Goal: Task Accomplishment & Management: Complete application form

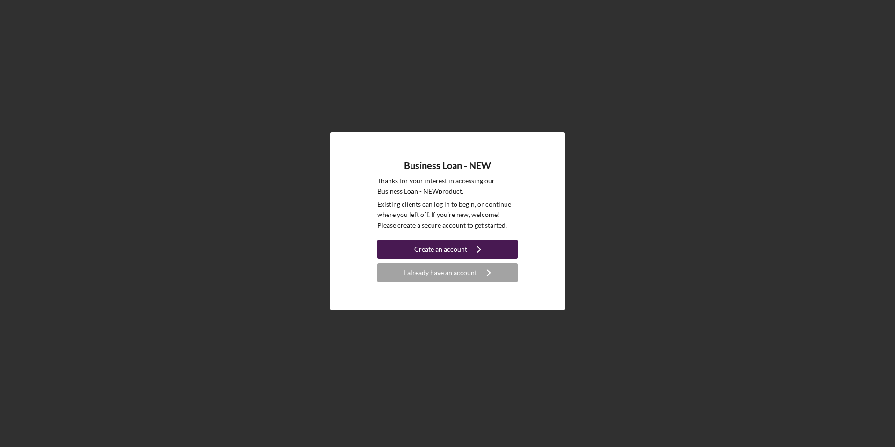
click at [479, 245] on icon "Icon/Navigate" at bounding box center [478, 248] width 23 height 23
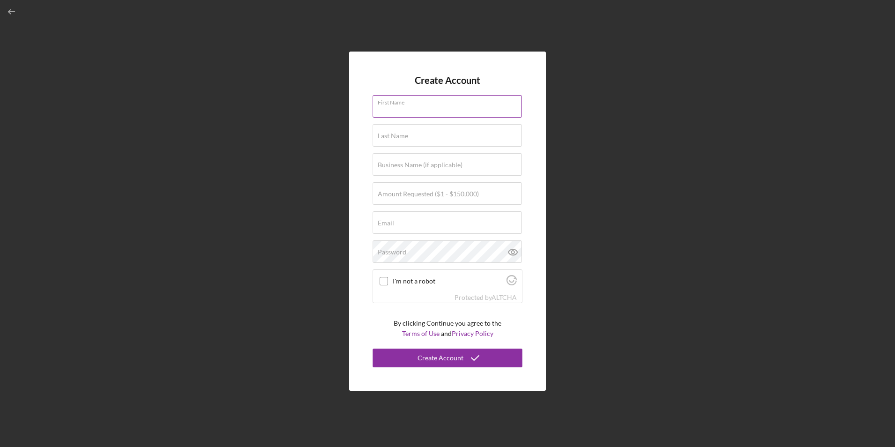
click at [433, 102] on div "First Name" at bounding box center [448, 106] width 150 height 23
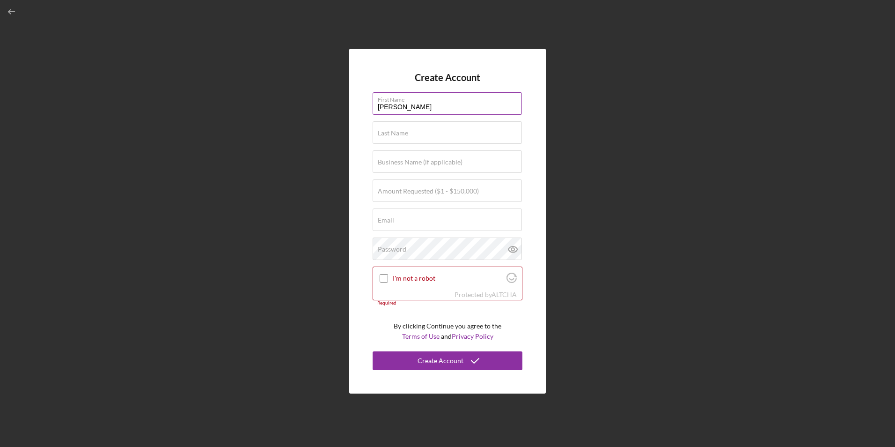
type input "Moosun"
type input "RA EL"
type input "[EMAIL_ADDRESS][DOMAIN_NAME]"
click at [423, 161] on label "Business Name (if applicable)" at bounding box center [420, 161] width 85 height 7
click at [423, 161] on input "Business Name (if applicable)" at bounding box center [447, 161] width 149 height 22
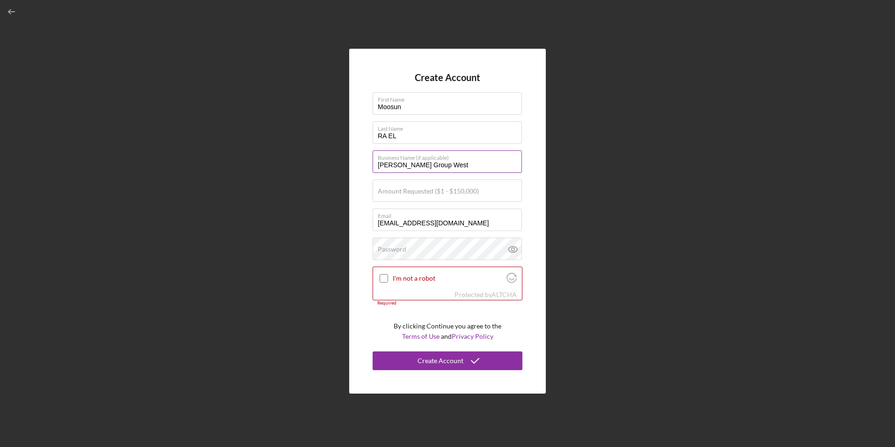
type input "[PERSON_NAME] Group West"
type input "$50,000"
click at [428, 248] on div "Password" at bounding box center [448, 248] width 150 height 23
click at [517, 247] on icon at bounding box center [513, 248] width 23 height 23
click at [383, 278] on input "I'm not a robot" at bounding box center [384, 278] width 8 height 8
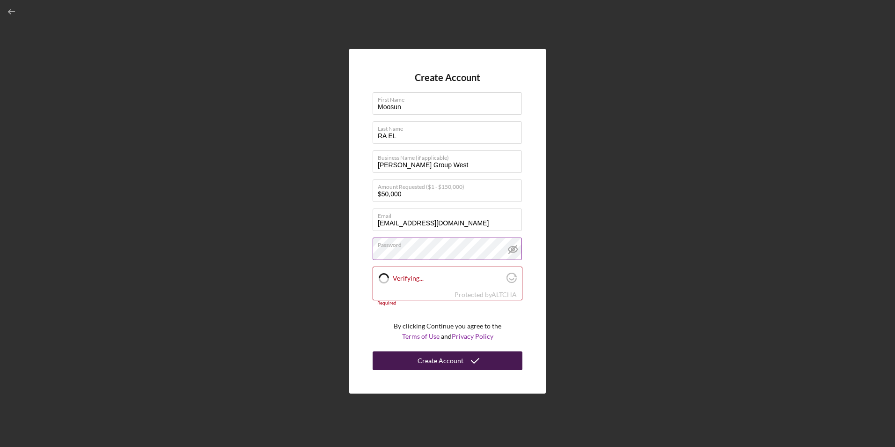
checkbox input "true"
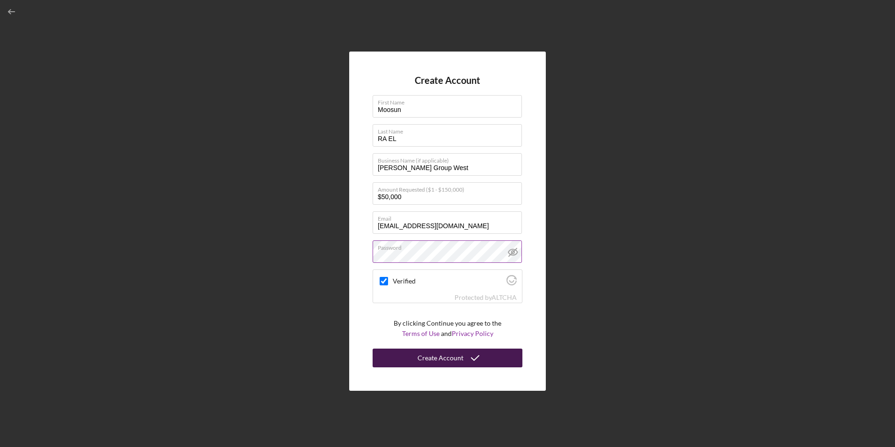
click at [478, 362] on icon "submit" at bounding box center [475, 357] width 23 height 23
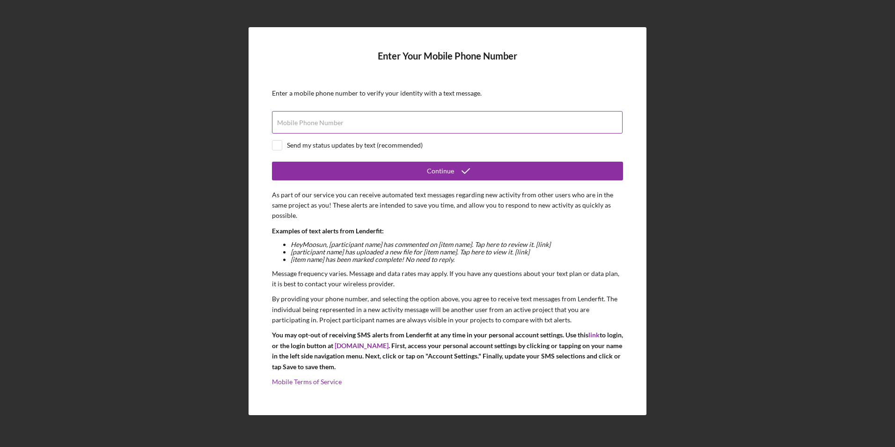
click at [439, 130] on input "Mobile Phone Number" at bounding box center [447, 122] width 351 height 22
type input "[PHONE_NUMBER]"
click at [280, 142] on input "checkbox" at bounding box center [277, 144] width 9 height 9
checkbox input "true"
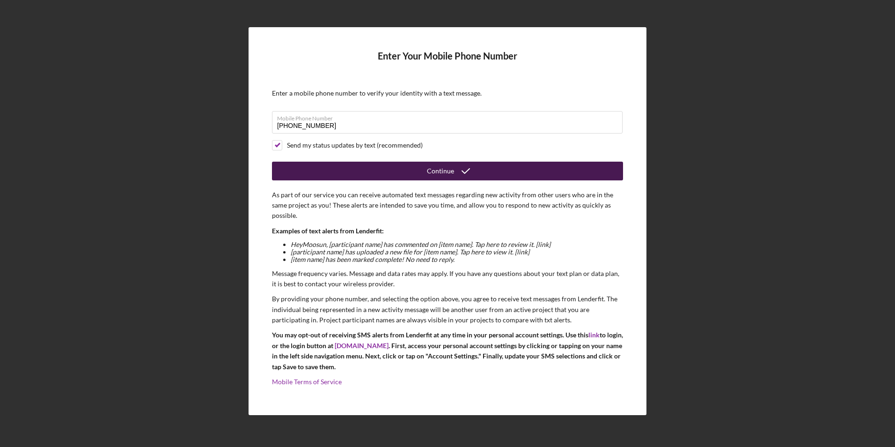
click at [358, 171] on button "Continue" at bounding box center [447, 171] width 351 height 19
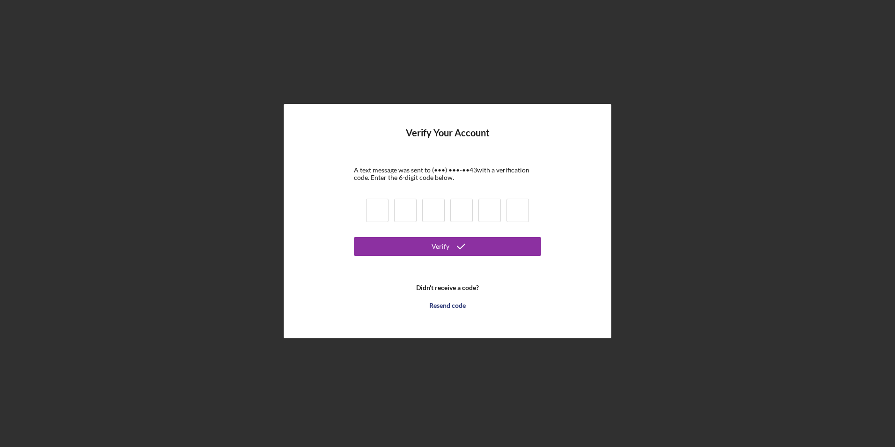
click at [378, 214] on input at bounding box center [377, 210] width 22 height 23
type input "0"
type input "3"
type input "0"
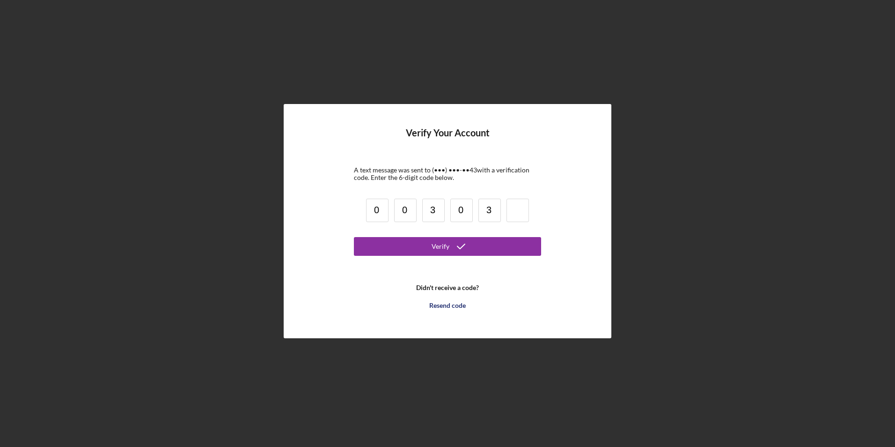
type input "3"
type input "5"
click at [354, 237] on button "Verify" at bounding box center [447, 246] width 187 height 19
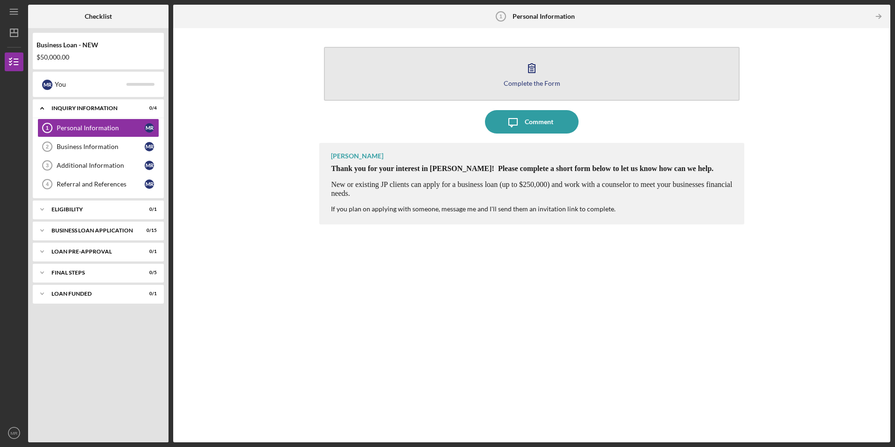
click at [533, 80] on div "Complete the Form" at bounding box center [532, 83] width 57 height 7
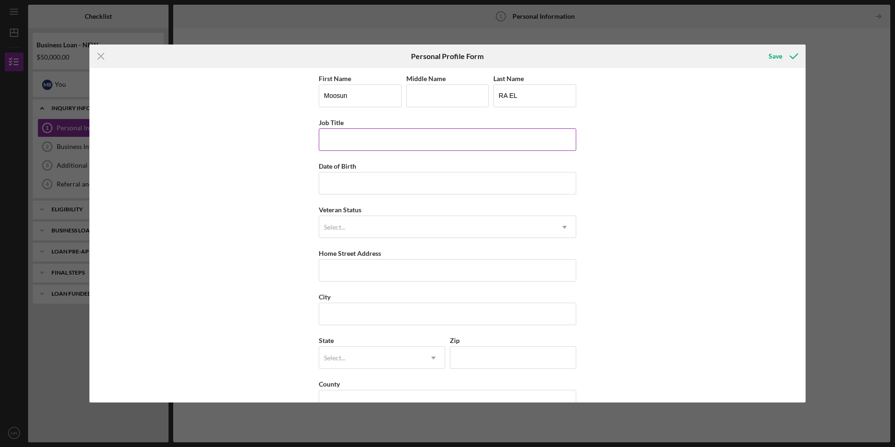
click at [462, 144] on input "Job Title" at bounding box center [448, 139] width 258 height 22
type input "Owner"
click at [388, 185] on input "Date of Birth" at bounding box center [448, 183] width 258 height 22
click at [366, 233] on div "Select..." at bounding box center [436, 227] width 234 height 22
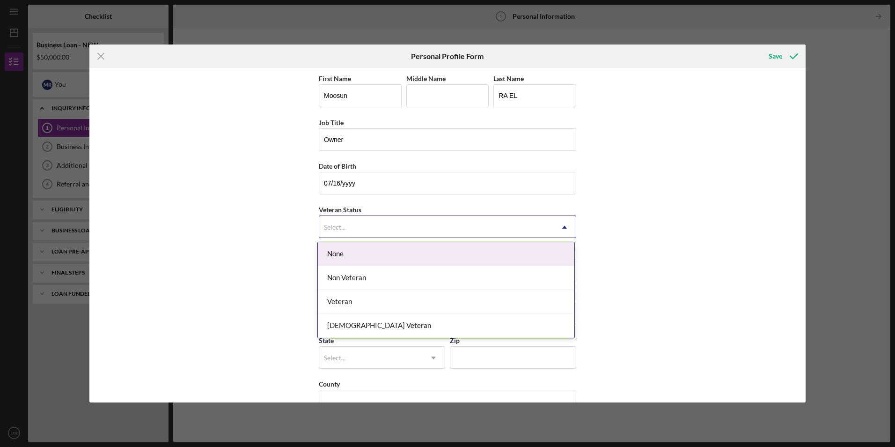
click at [357, 250] on div "None" at bounding box center [446, 254] width 257 height 24
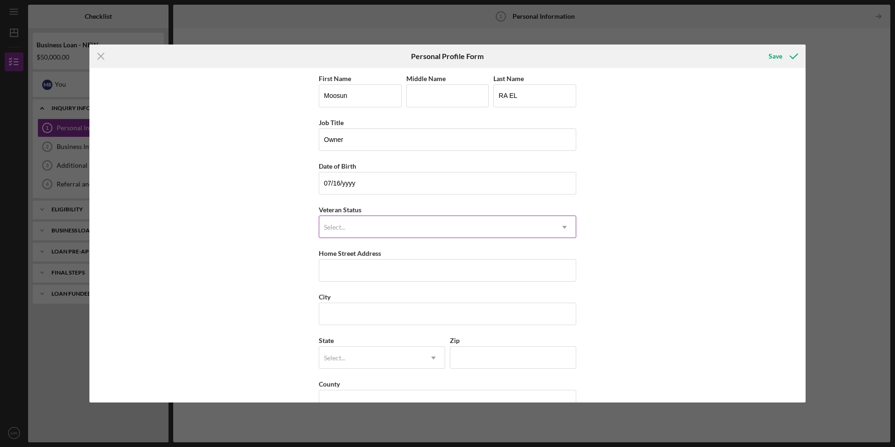
click at [363, 228] on div "Select..." at bounding box center [436, 227] width 234 height 22
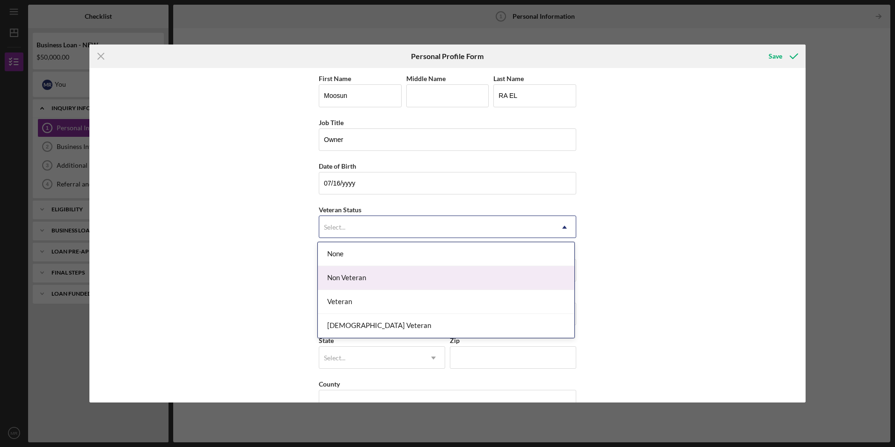
click at [355, 275] on div "Non Veteran" at bounding box center [446, 278] width 257 height 24
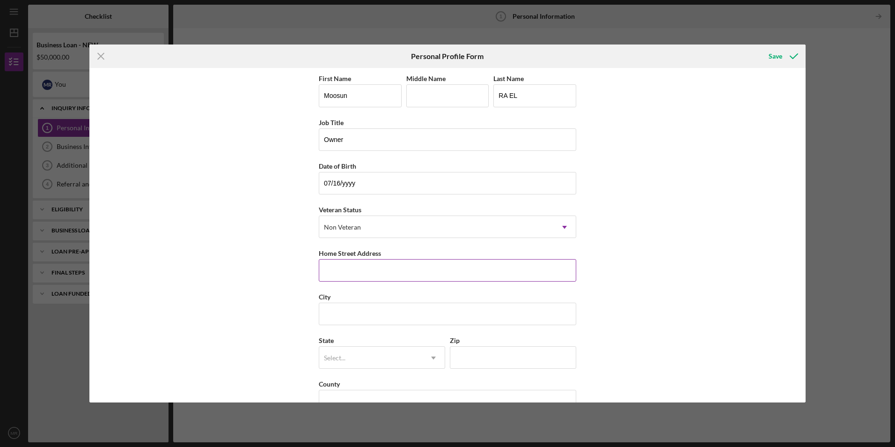
click at [355, 275] on input "Home Street Address" at bounding box center [448, 270] width 258 height 22
click at [346, 184] on input "07/16/yyyy" at bounding box center [448, 183] width 258 height 22
click at [346, 183] on input "07/16/yyyy" at bounding box center [448, 183] width 258 height 22
click at [355, 184] on input "07/16/yyyy" at bounding box center [448, 183] width 258 height 22
type input "[DATE]"
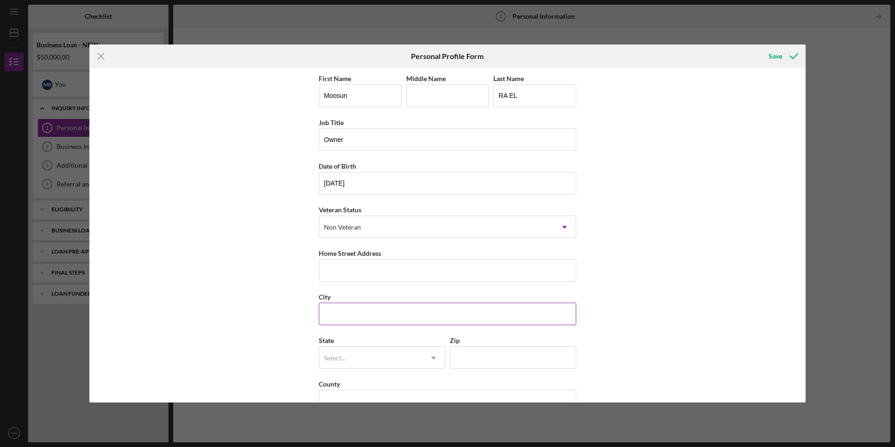
click at [377, 310] on input "City" at bounding box center [448, 314] width 258 height 22
click at [508, 268] on input "Home Street Address" at bounding box center [448, 270] width 258 height 22
type input "[STREET_ADDRESS]"
type input "Saint Louis"
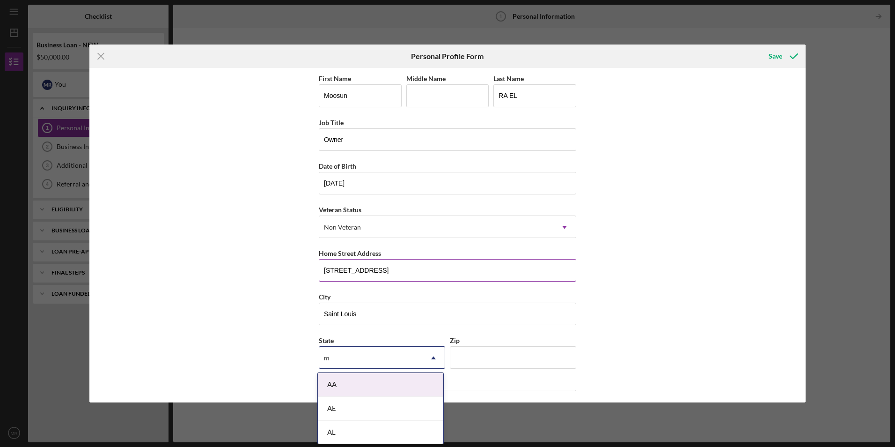
type input "mo"
click at [384, 406] on div "MO" at bounding box center [381, 409] width 126 height 24
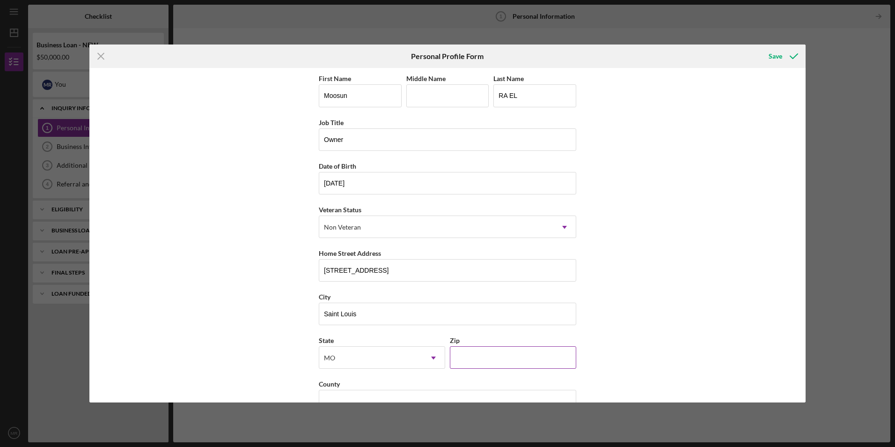
click at [461, 355] on input "Zip" at bounding box center [513, 357] width 126 height 22
click at [463, 354] on input "63113" at bounding box center [513, 357] width 126 height 22
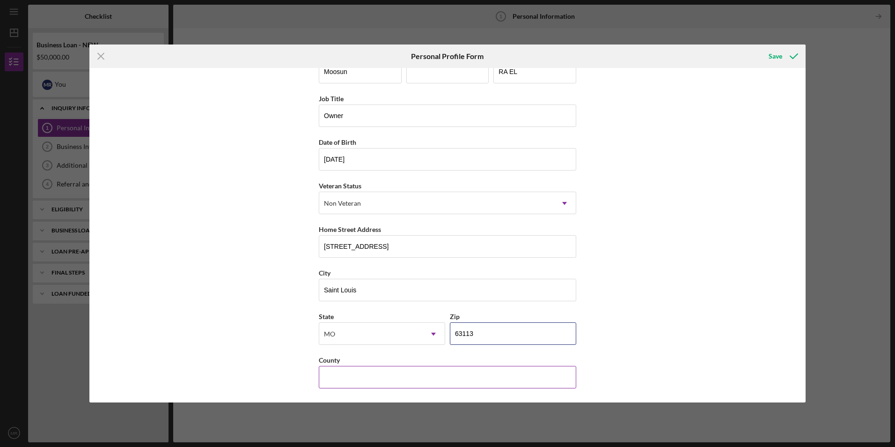
type input "63113"
click at [421, 371] on input "County" at bounding box center [448, 377] width 258 height 22
type input "[GEOGRAPHIC_DATA]"
click at [772, 53] on div "Save" at bounding box center [776, 56] width 14 height 19
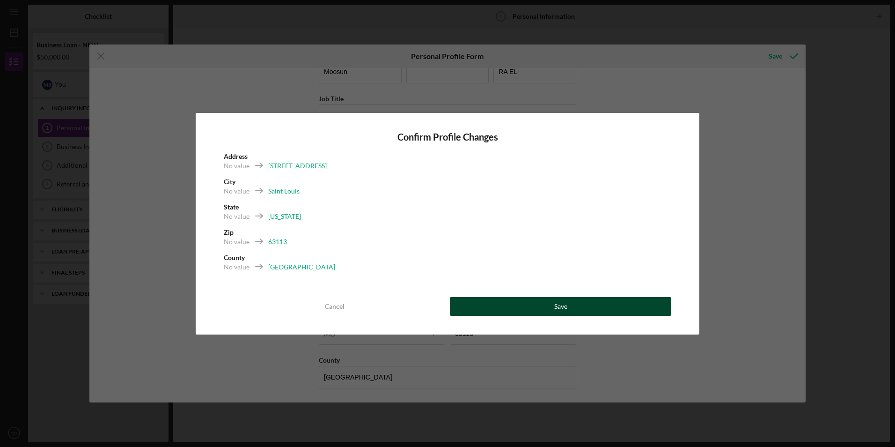
click at [518, 309] on button "Save" at bounding box center [561, 306] width 222 height 19
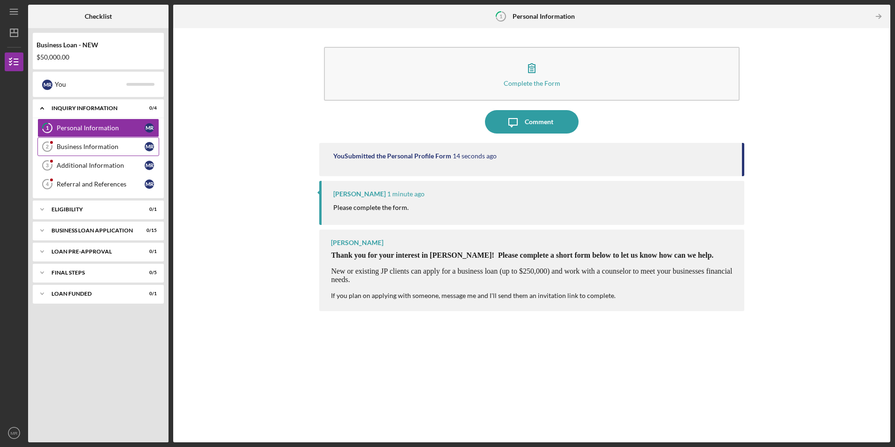
click at [100, 148] on div "Business Information" at bounding box center [101, 146] width 88 height 7
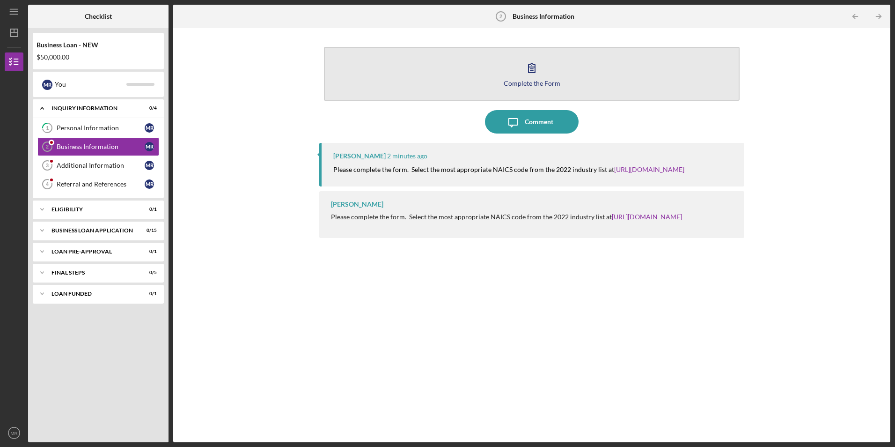
click at [514, 81] on div "Complete the Form" at bounding box center [532, 83] width 57 height 7
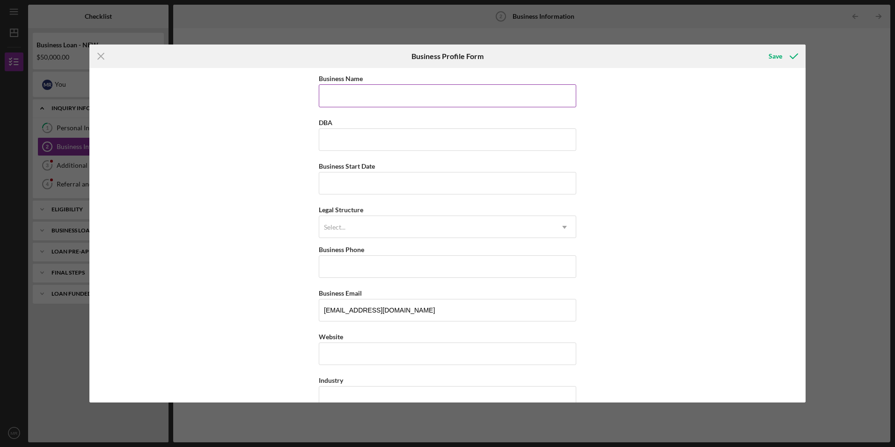
click at [509, 96] on input "Business Name" at bounding box center [448, 95] width 258 height 22
type input "[PERSON_NAME] Group West"
click at [491, 187] on input "Business Start Date" at bounding box center [448, 183] width 258 height 22
type input "[DATE]"
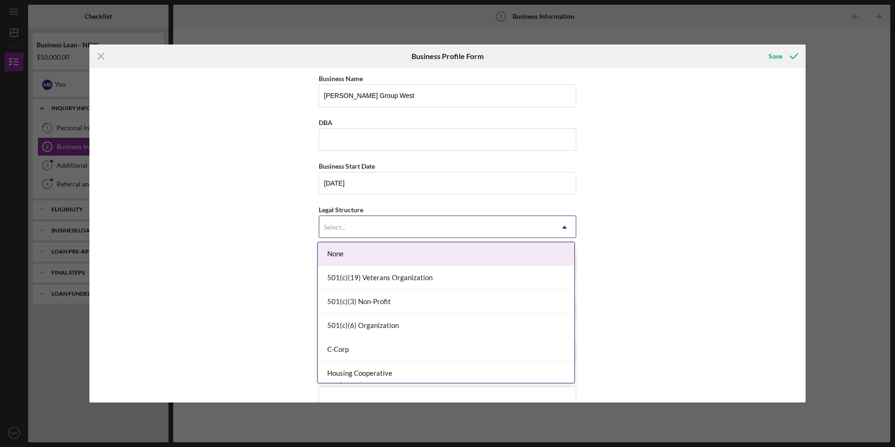
click at [449, 221] on div "Select..." at bounding box center [436, 227] width 234 height 22
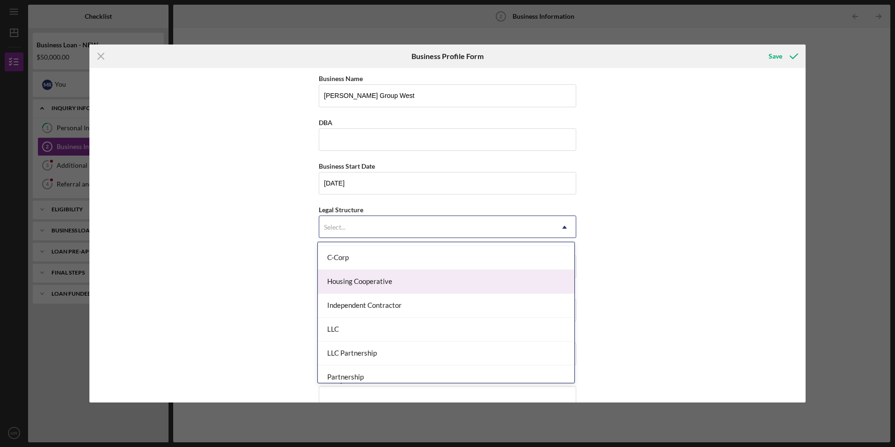
scroll to position [94, 0]
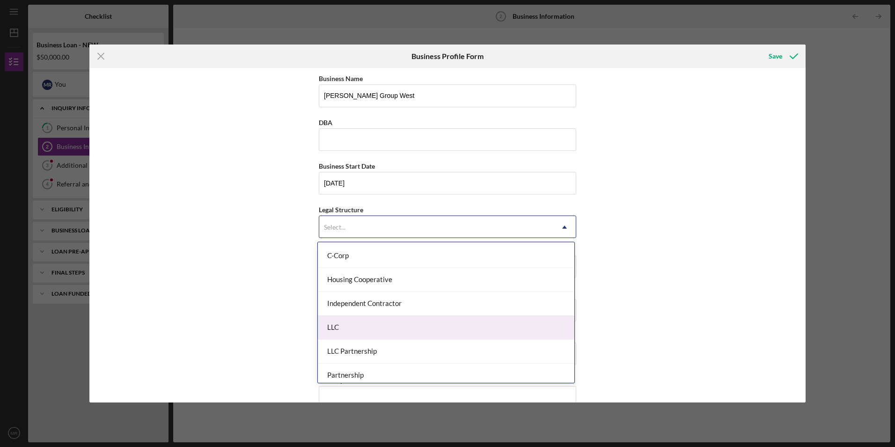
click at [397, 322] on div "LLC" at bounding box center [446, 328] width 257 height 24
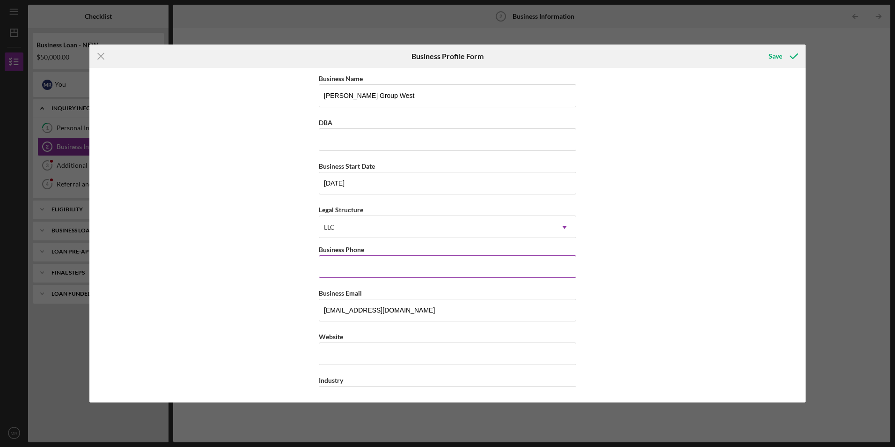
click at [375, 263] on input "Business Phone" at bounding box center [448, 266] width 258 height 22
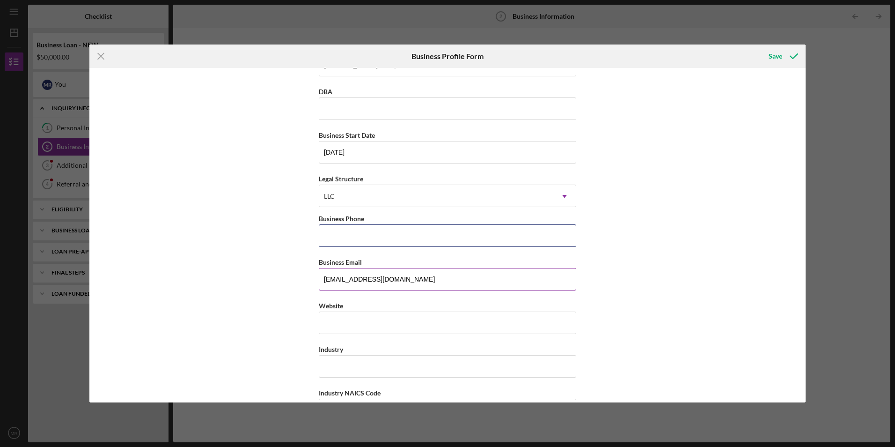
scroll to position [47, 0]
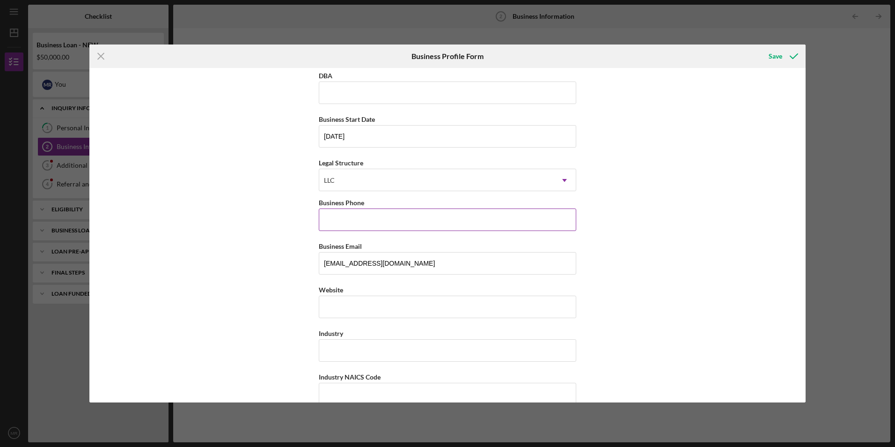
click at [373, 224] on input "Business Phone" at bounding box center [448, 219] width 258 height 22
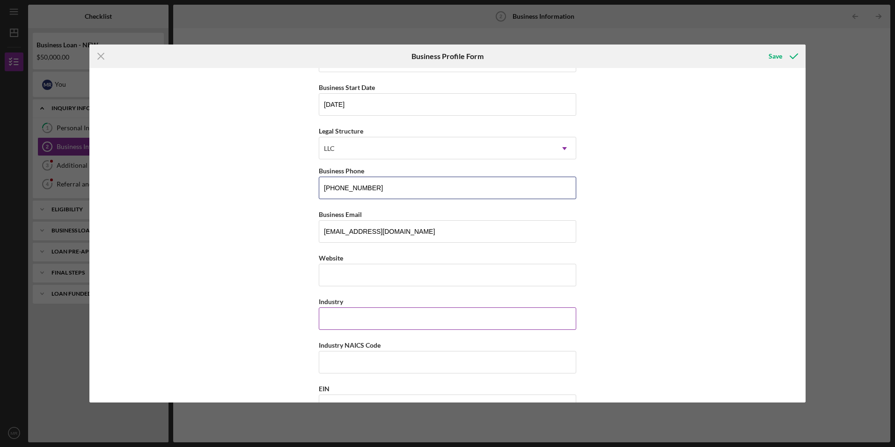
scroll to position [94, 0]
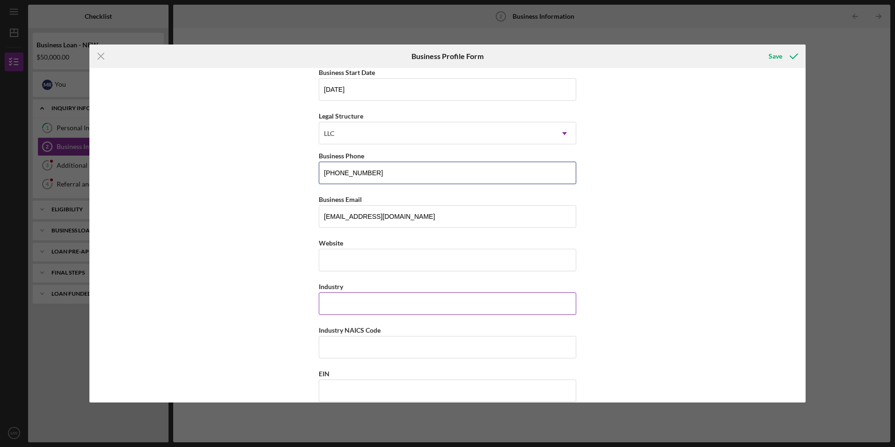
type input "[PHONE_NUMBER]"
click at [390, 307] on input "Industry" at bounding box center [448, 303] width 258 height 22
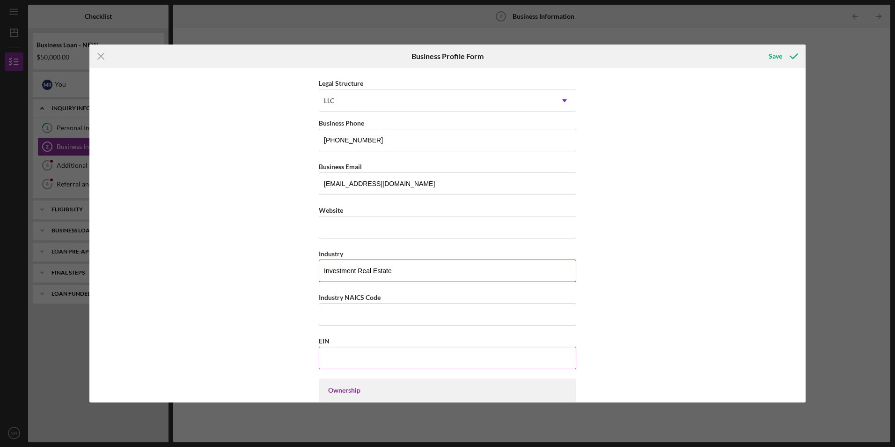
scroll to position [140, 0]
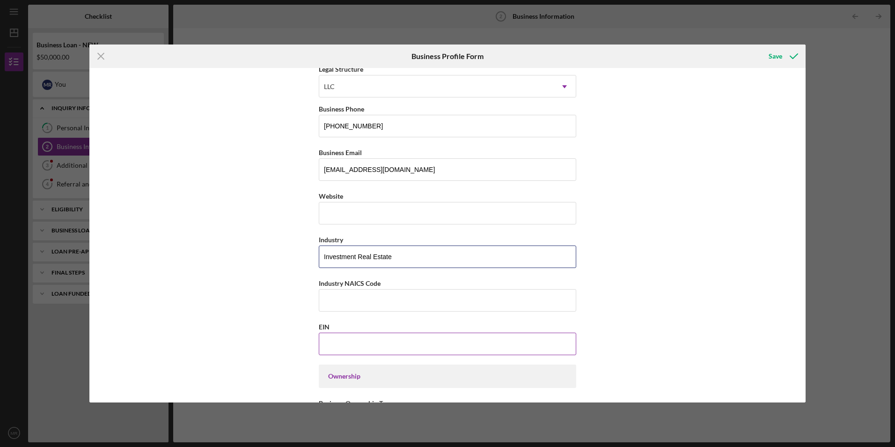
type input "Investment Real Estate"
click at [377, 347] on input "EIN" at bounding box center [448, 344] width 258 height 22
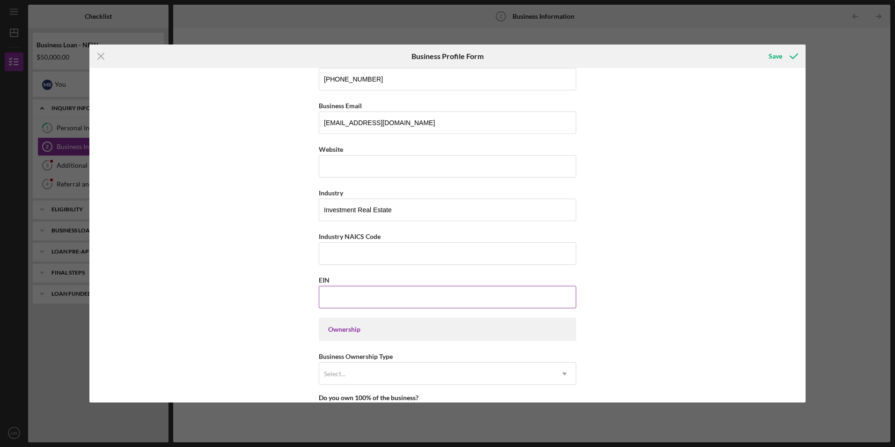
paste input "[US_EMPLOYER_IDENTIFICATION_NUMBER]"
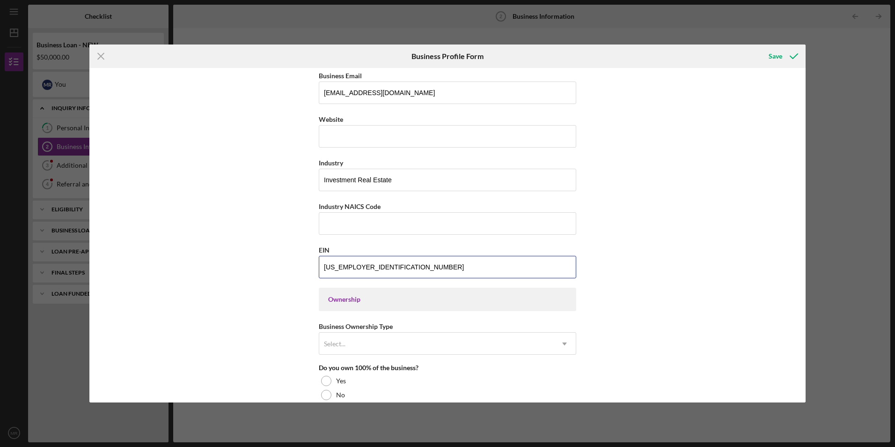
scroll to position [234, 0]
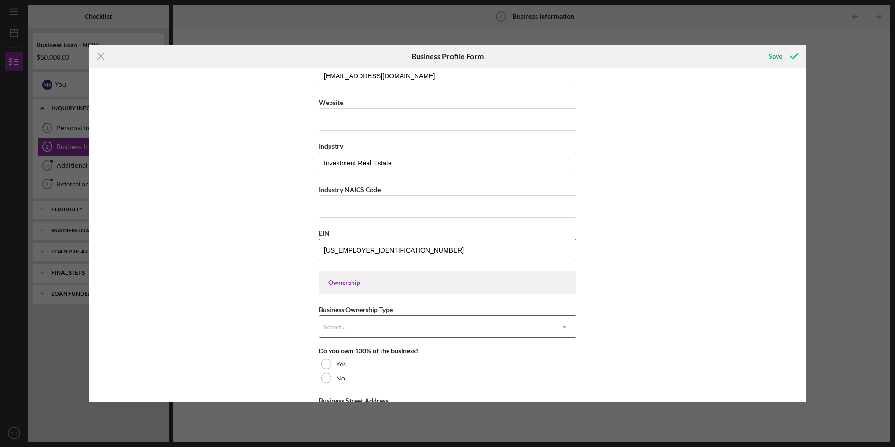
type input "[US_EMPLOYER_IDENTIFICATION_NUMBER]"
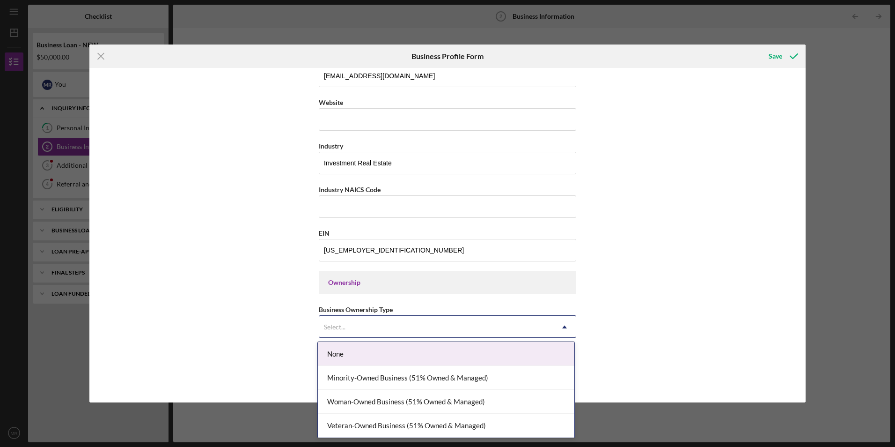
click at [381, 325] on div "Select..." at bounding box center [436, 327] width 234 height 22
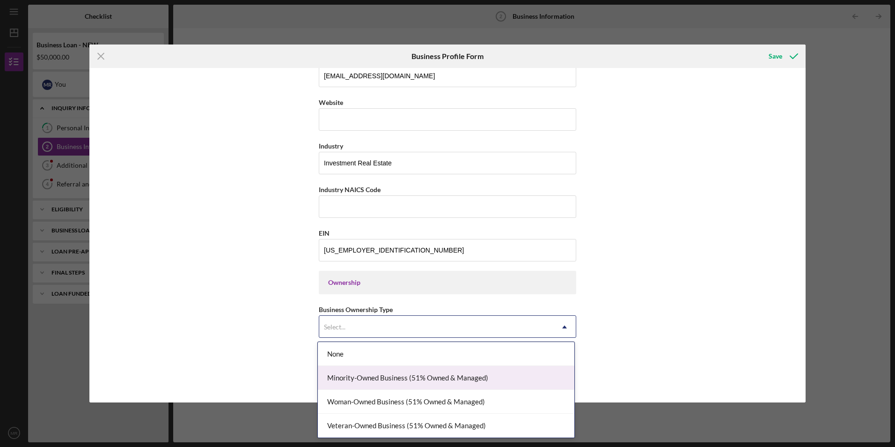
click at [371, 377] on div "Minority-Owned Business (51% Owned & Managed)" at bounding box center [446, 378] width 257 height 24
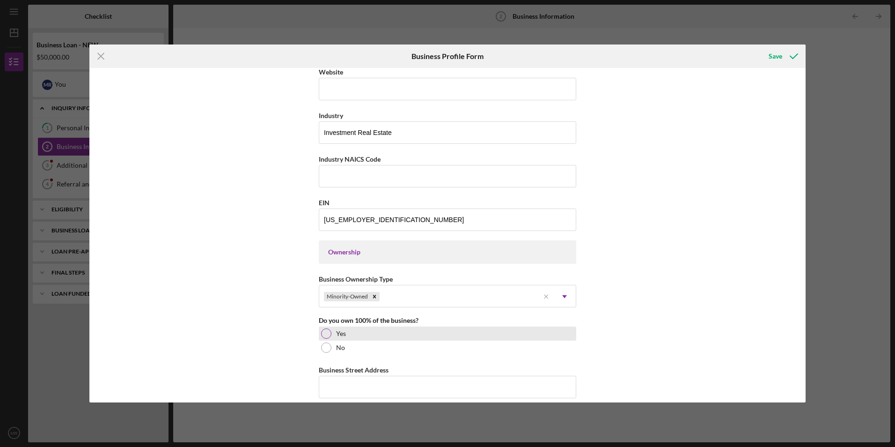
scroll to position [281, 0]
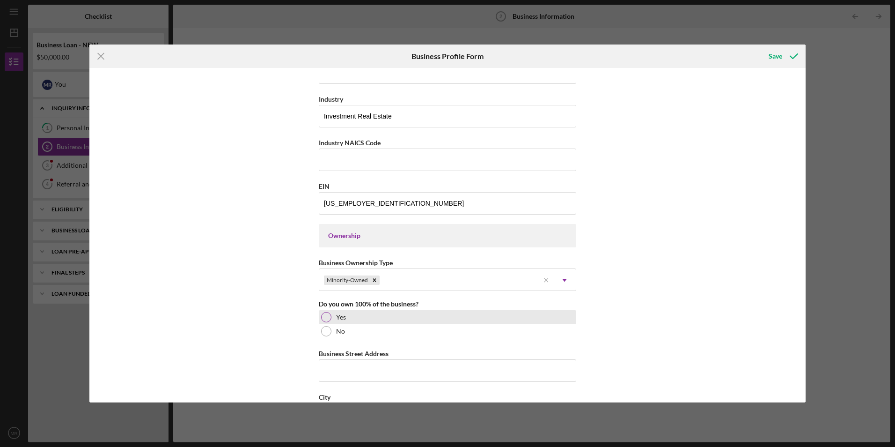
click at [323, 315] on div at bounding box center [326, 317] width 10 height 10
click at [371, 370] on input "Business Street Address" at bounding box center [448, 370] width 258 height 22
type input "63113"
type input "[GEOGRAPHIC_DATA][PERSON_NAME]"
type input "63113"
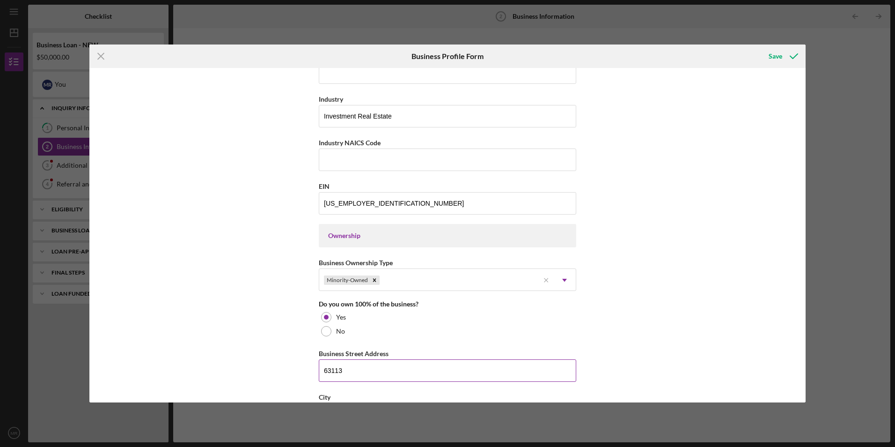
type input "MO"
drag, startPoint x: 361, startPoint y: 370, endPoint x: 314, endPoint y: 365, distance: 47.2
click at [314, 365] on div "Business Name [PERSON_NAME] Group West DBA Business Start Date [DATE] Legal Str…" at bounding box center [447, 235] width 717 height 334
type input "[STREET_ADDRESS]"
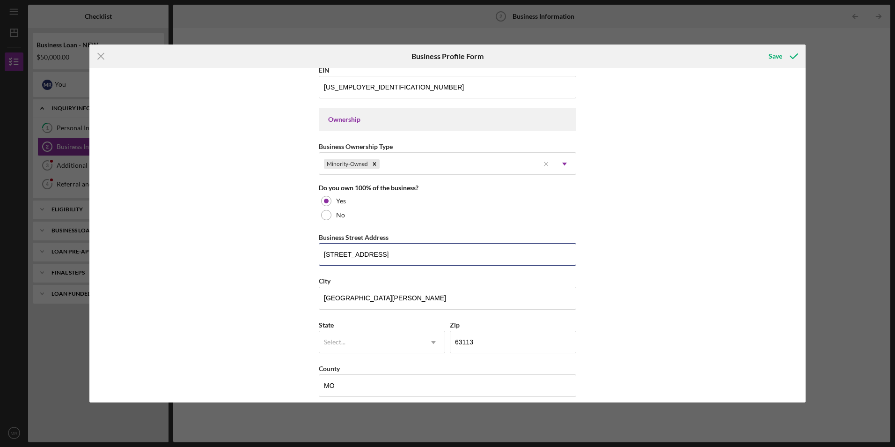
scroll to position [421, 0]
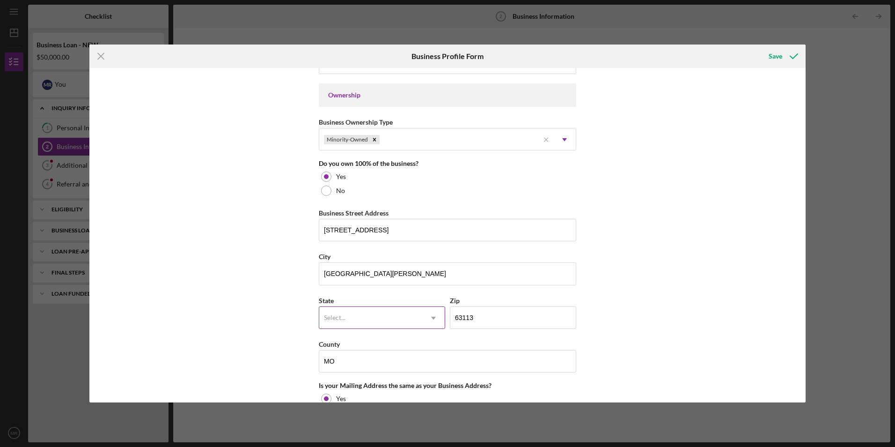
click at [386, 313] on div "Select..." at bounding box center [370, 318] width 103 height 22
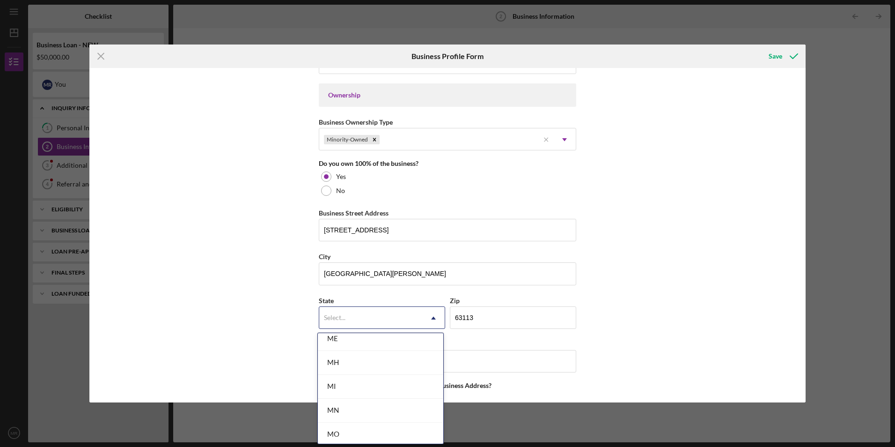
scroll to position [749, 0]
click at [357, 433] on div "MO" at bounding box center [381, 432] width 126 height 24
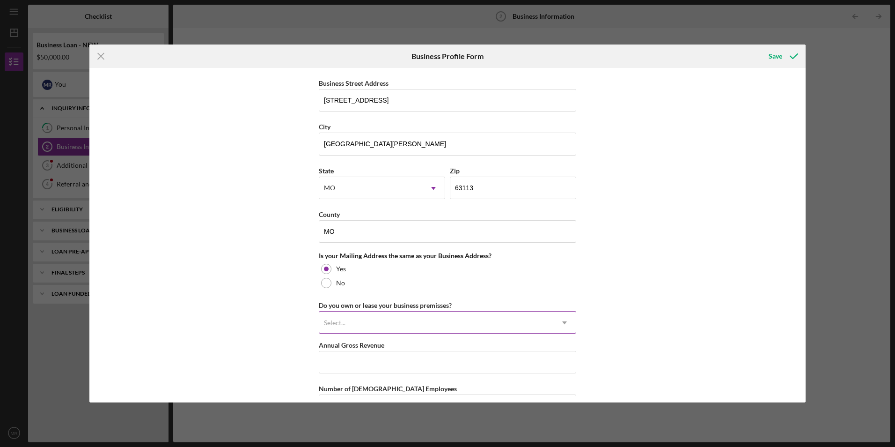
scroll to position [609, 0]
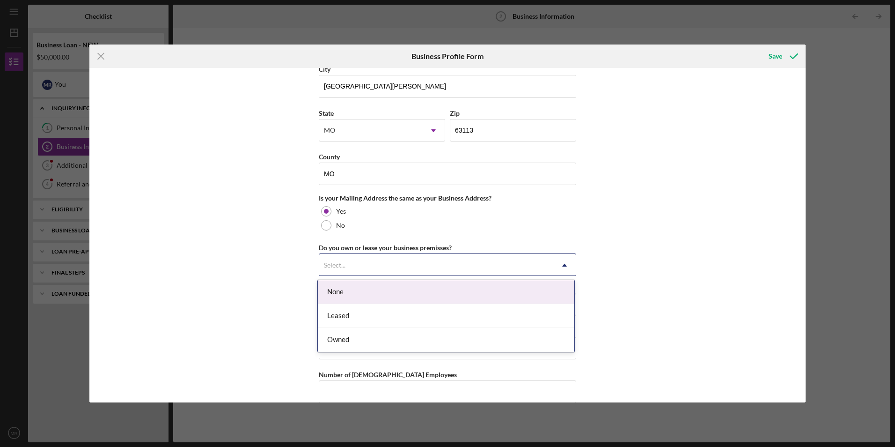
click at [392, 265] on div "Select..." at bounding box center [436, 265] width 234 height 22
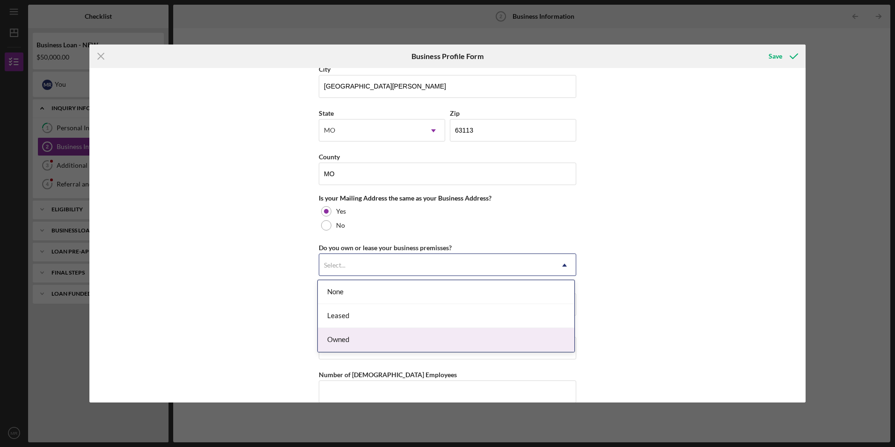
click at [364, 332] on div "Owned" at bounding box center [446, 340] width 257 height 24
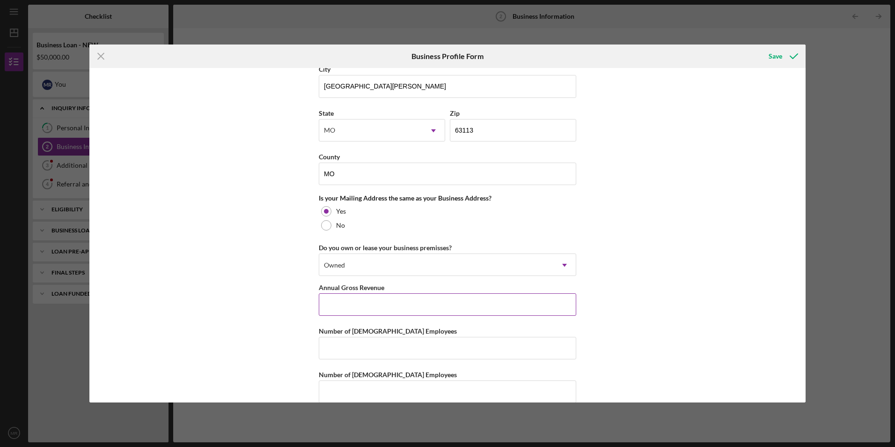
click at [378, 302] on input "Annual Gross Revenue" at bounding box center [448, 304] width 258 height 22
type input "$80,000"
click at [360, 340] on input "Number of [DEMOGRAPHIC_DATA] Employees" at bounding box center [448, 348] width 258 height 22
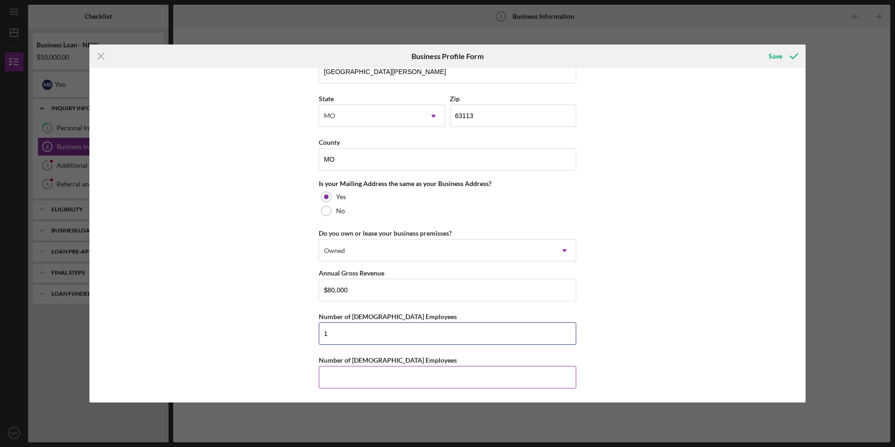
type input "1"
click at [337, 376] on input "Number of [DEMOGRAPHIC_DATA] Employees" at bounding box center [448, 377] width 258 height 22
type input "0"
click at [784, 52] on icon "submit" at bounding box center [794, 55] width 23 height 23
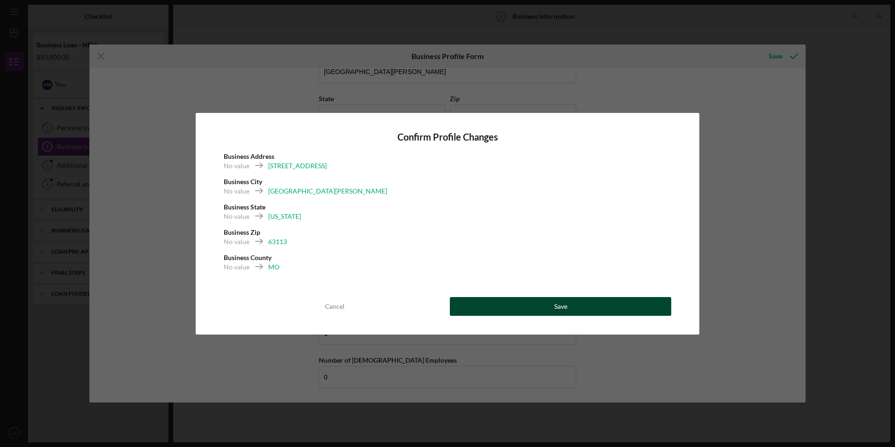
click at [562, 303] on div "Save" at bounding box center [560, 306] width 13 height 19
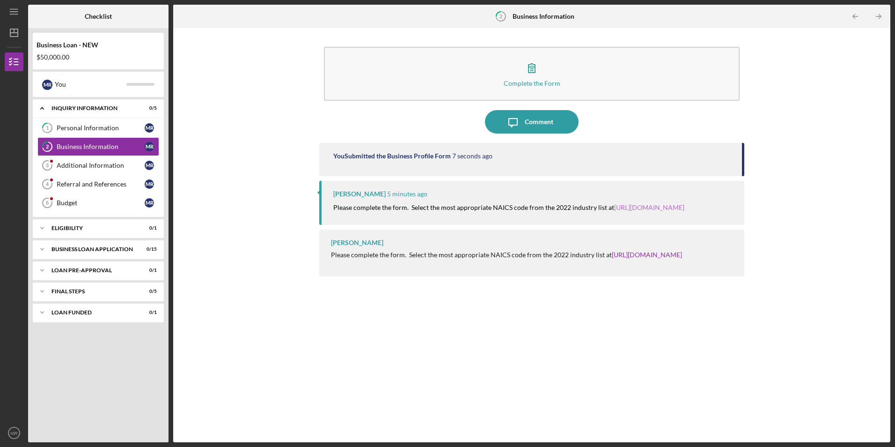
click at [631, 206] on link "[URL][DOMAIN_NAME]" at bounding box center [649, 207] width 70 height 8
click at [101, 145] on div "Business Information" at bounding box center [101, 146] width 88 height 7
click at [103, 143] on div "Business Information" at bounding box center [101, 146] width 88 height 7
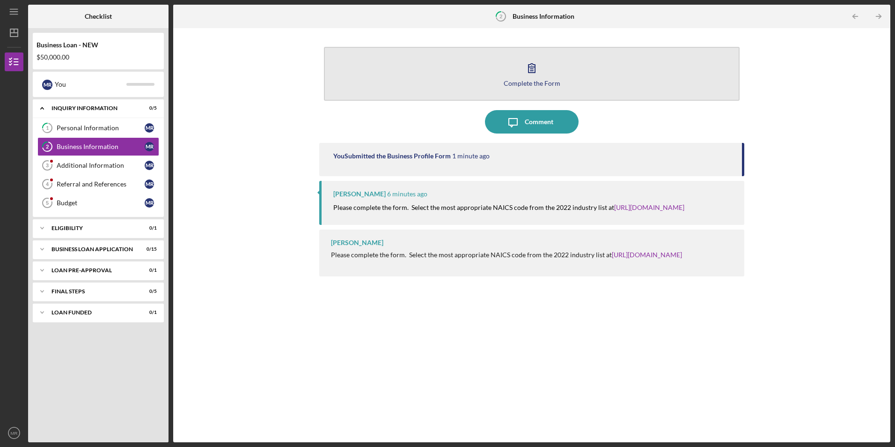
click at [537, 69] on icon "button" at bounding box center [531, 67] width 23 height 23
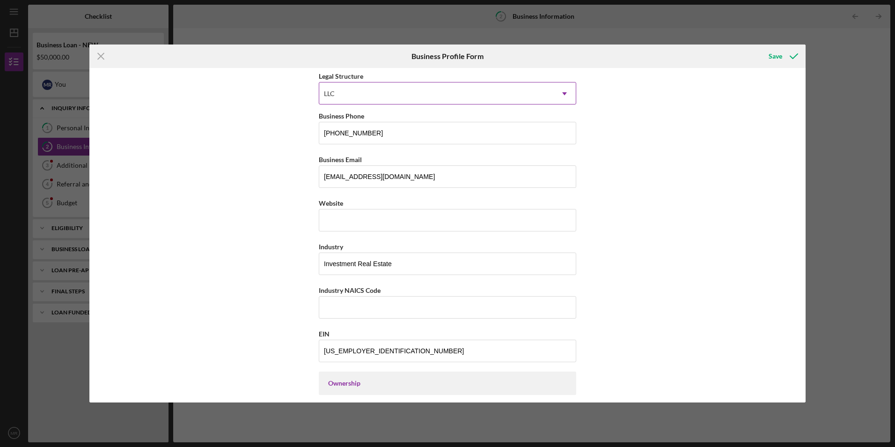
scroll to position [140, 0]
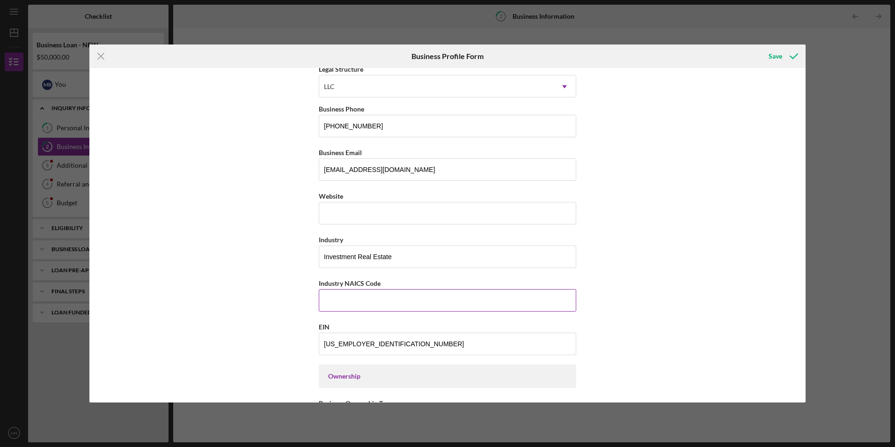
click at [394, 303] on input "Industry NAICS Code" at bounding box center [448, 300] width 258 height 22
type input "531110"
click at [777, 55] on div "Save" at bounding box center [776, 56] width 14 height 19
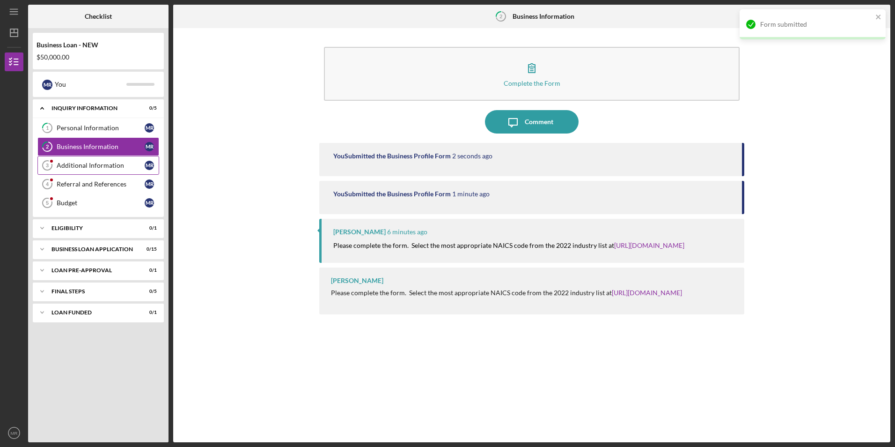
click at [100, 162] on div "Additional Information" at bounding box center [101, 165] width 88 height 7
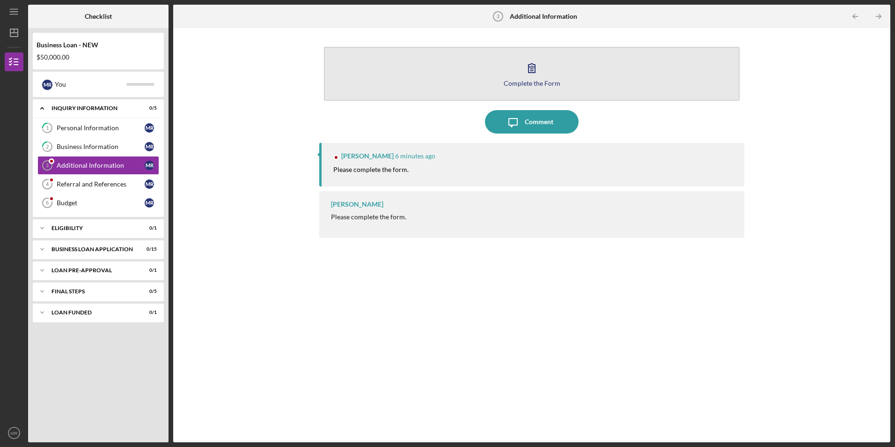
click at [527, 69] on icon "button" at bounding box center [531, 67] width 23 height 23
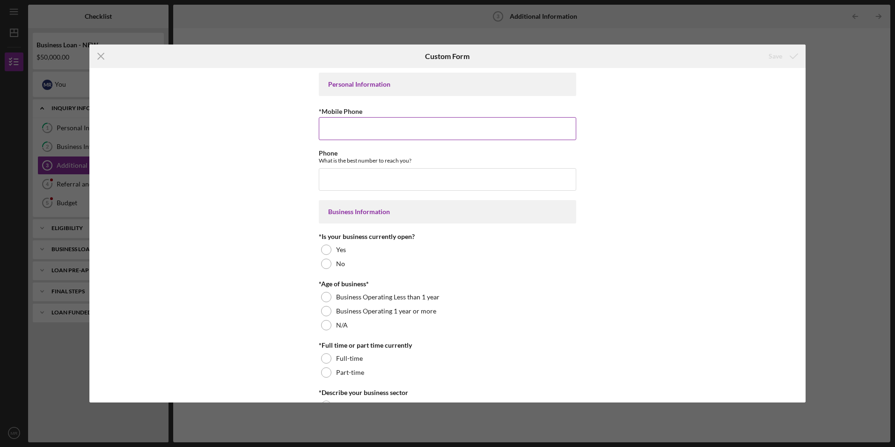
click at [440, 133] on input "*Mobile Phone" at bounding box center [448, 128] width 258 height 22
type input "[PHONE_NUMBER]"
click at [432, 184] on input "Phone" at bounding box center [448, 179] width 258 height 22
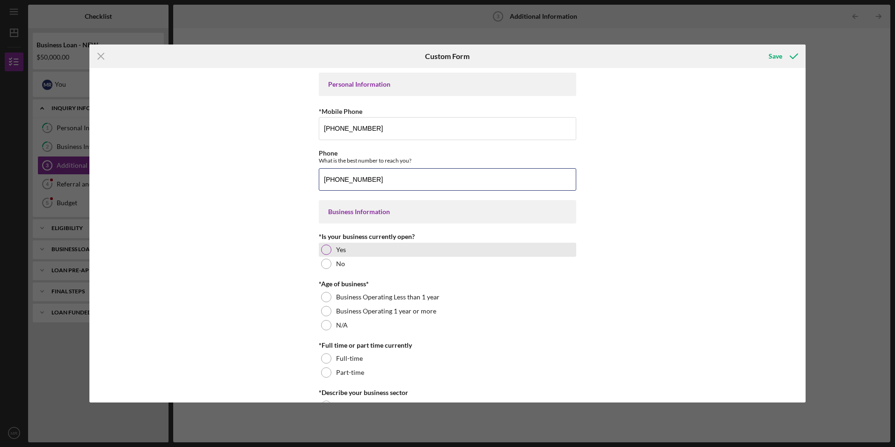
type input "[PHONE_NUMBER]"
click at [326, 248] on div at bounding box center [326, 249] width 10 height 10
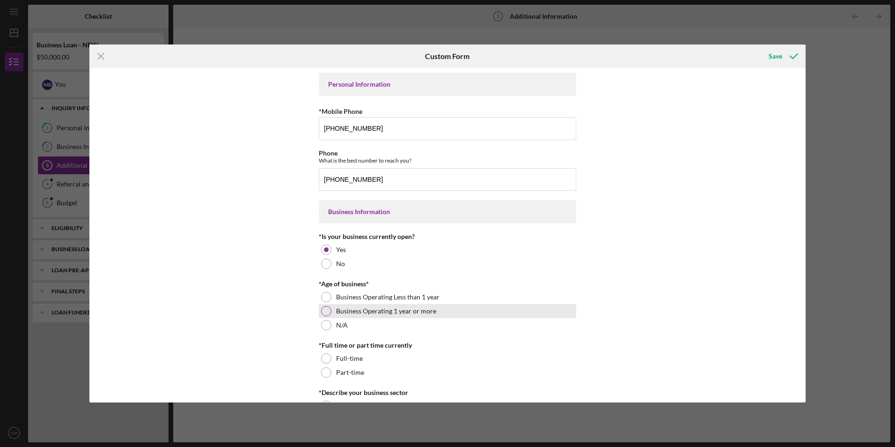
click at [324, 311] on div at bounding box center [326, 311] width 10 height 10
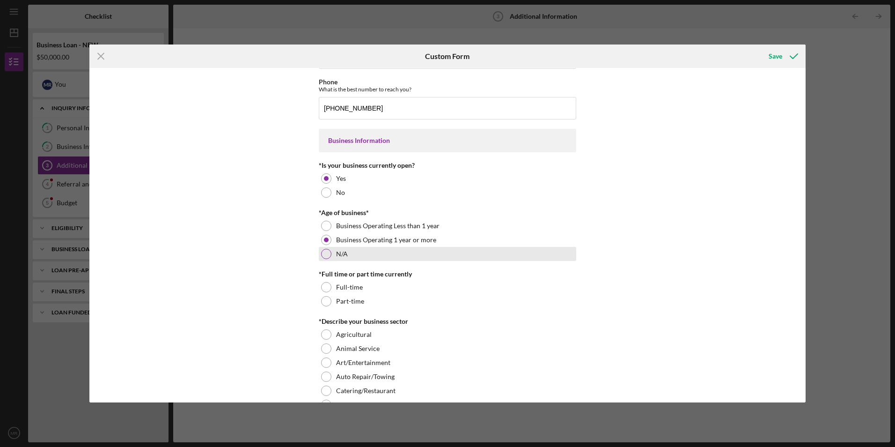
scroll to position [94, 0]
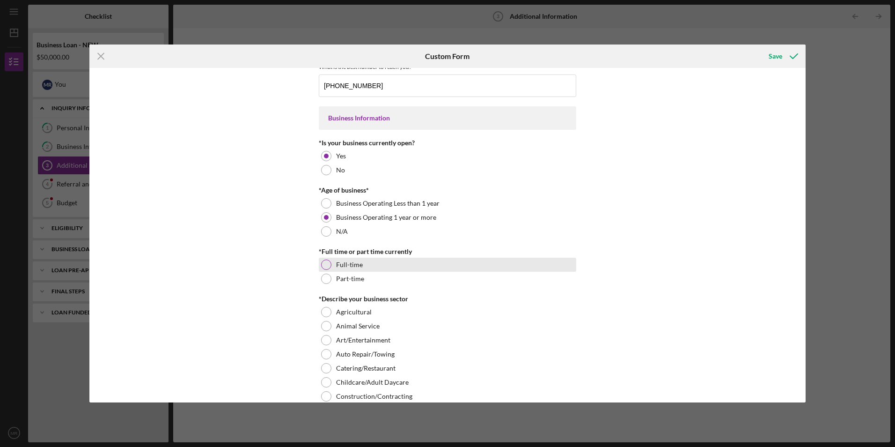
click at [326, 264] on div at bounding box center [326, 264] width 10 height 10
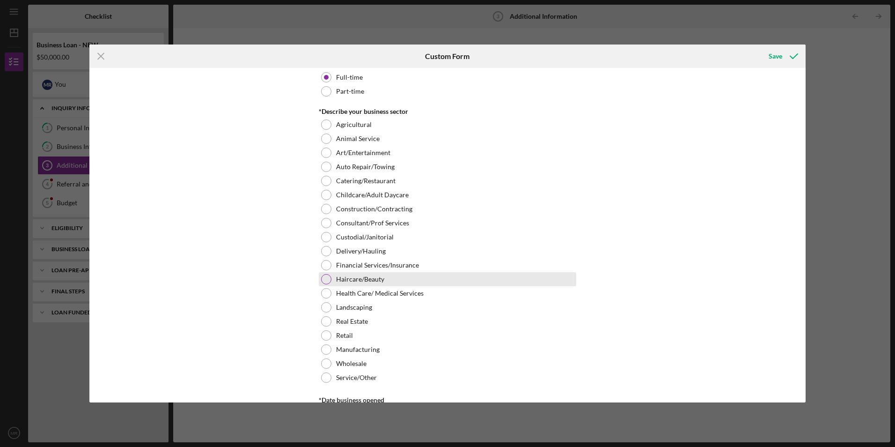
scroll to position [328, 0]
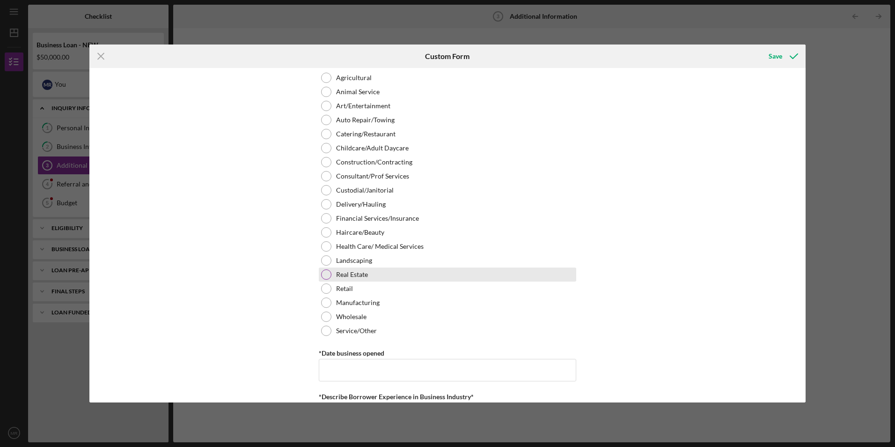
click at [329, 274] on div at bounding box center [326, 274] width 10 height 10
click at [371, 364] on input "*Date business opened" at bounding box center [448, 370] width 258 height 22
click at [405, 365] on input "*Date business opened" at bounding box center [448, 370] width 258 height 22
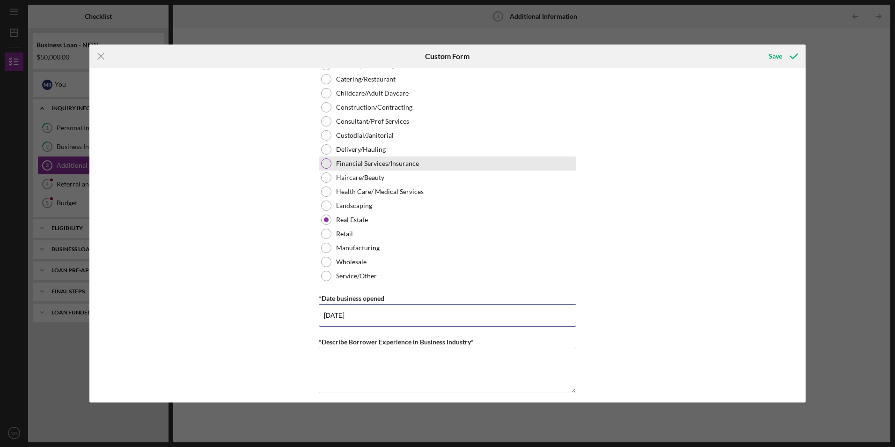
scroll to position [515, 0]
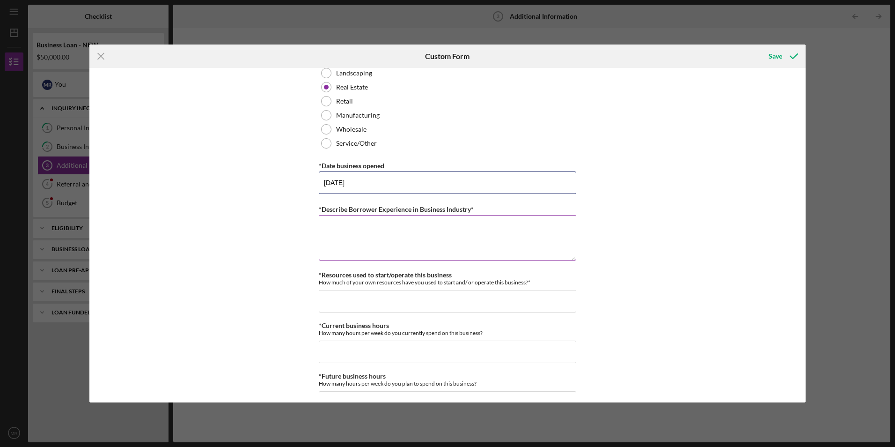
type input "04/30/2018"
click at [393, 229] on textarea "*Describe Borrower Experience in Business Industry*" at bounding box center [448, 237] width 258 height 45
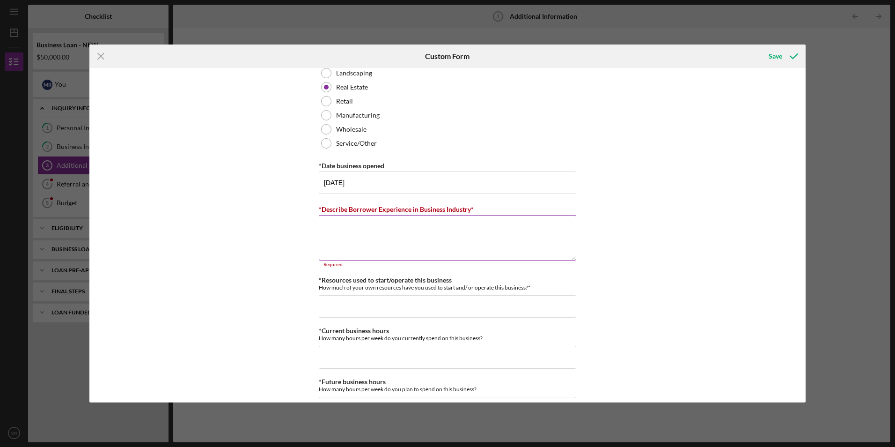
click at [379, 230] on textarea "*Describe Borrower Experience in Business Industry*" at bounding box center [448, 237] width 258 height 45
paste textarea "Moosun has over two decades of hands-on experience in carpentry and general con…"
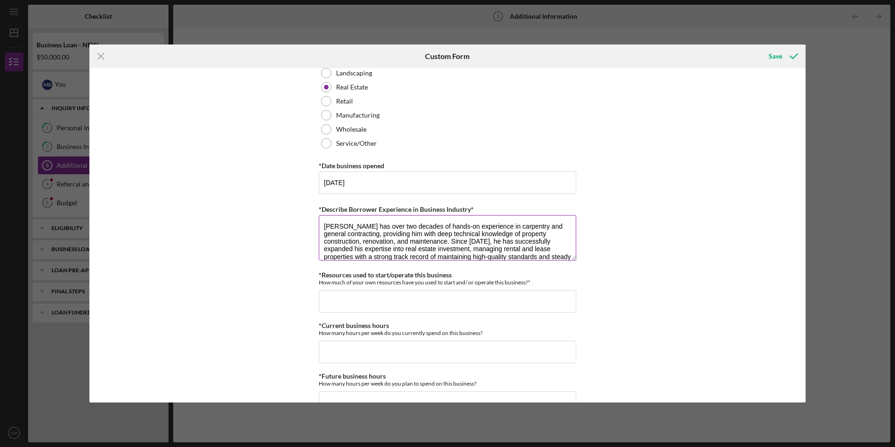
scroll to position [23, 0]
type textarea "Moosun has over two decades of hands-on experience in carpentry and general con…"
drag, startPoint x: 319, startPoint y: 278, endPoint x: 465, endPoint y: 272, distance: 145.8
click at [465, 272] on div "*Resources used to start/operate this business How much of your own resources h…" at bounding box center [448, 278] width 258 height 15
copy label "Resources used to start/operate this business"
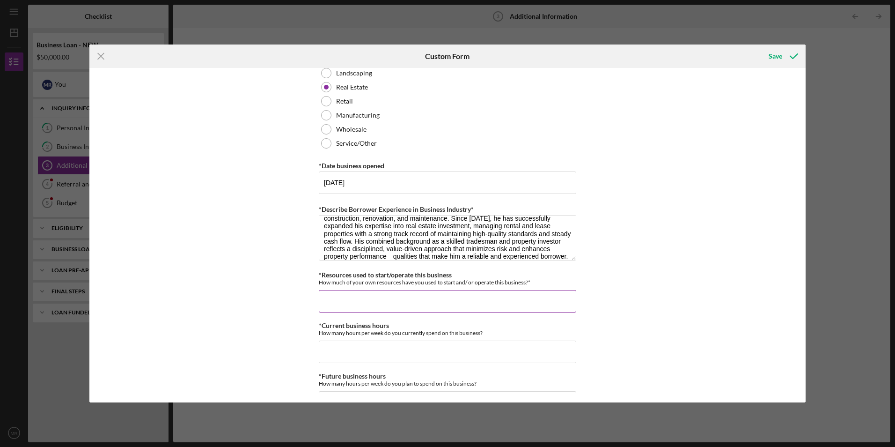
click at [380, 297] on input "*Resources used to start/operate this business" at bounding box center [448, 301] width 258 height 22
paste input "$-.20"
type input "$-"
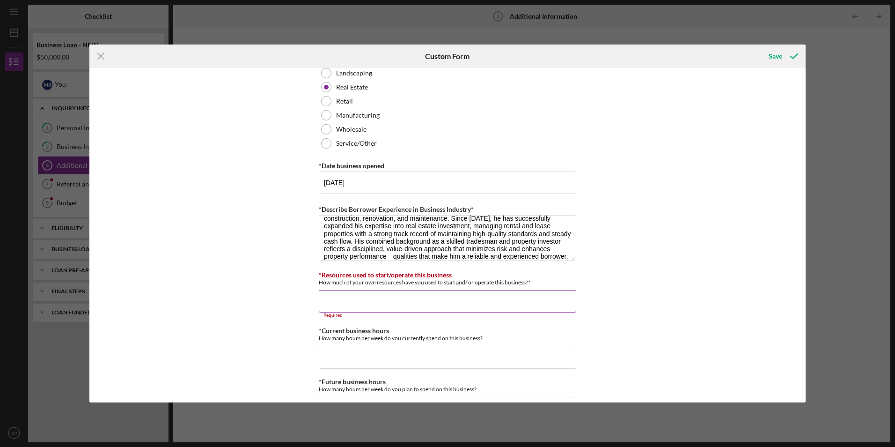
click at [339, 296] on input "*Resources used to start/operate this business" at bounding box center [448, 301] width 258 height 22
paste input "$-.20"
type input "$-.20"
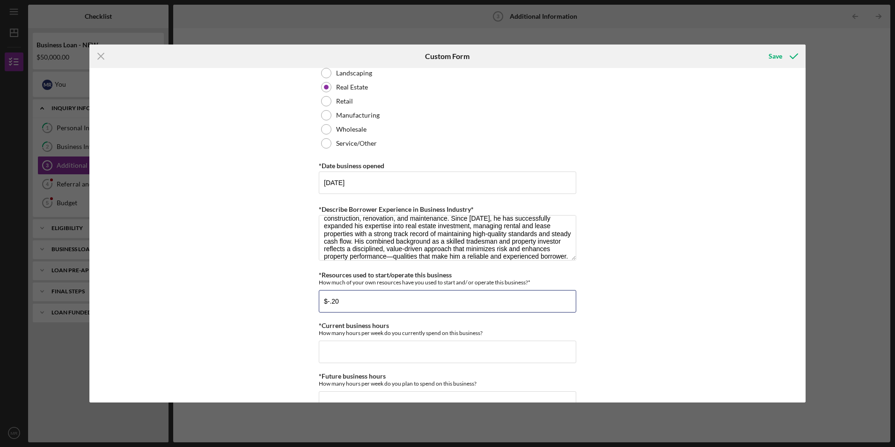
drag, startPoint x: 338, startPoint y: 301, endPoint x: 307, endPoint y: 302, distance: 30.9
click at [307, 302] on div "Personal Information *Mobile Phone (314) 339-9243 Phone What is the best number…" at bounding box center [447, 235] width 717 height 334
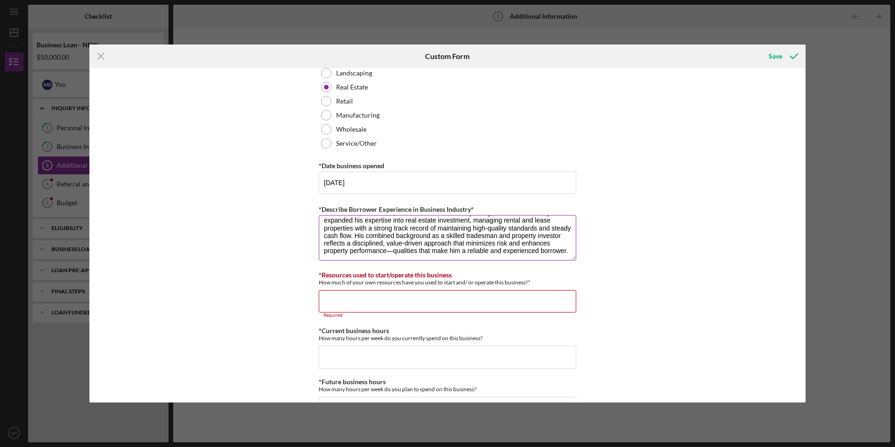
scroll to position [30, 0]
click at [392, 360] on input "*Current business hours" at bounding box center [448, 357] width 258 height 22
type input "5"
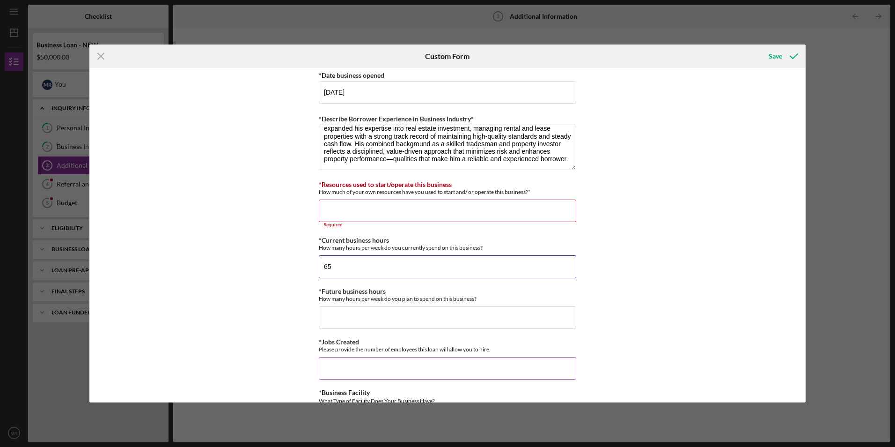
scroll to position [609, 0]
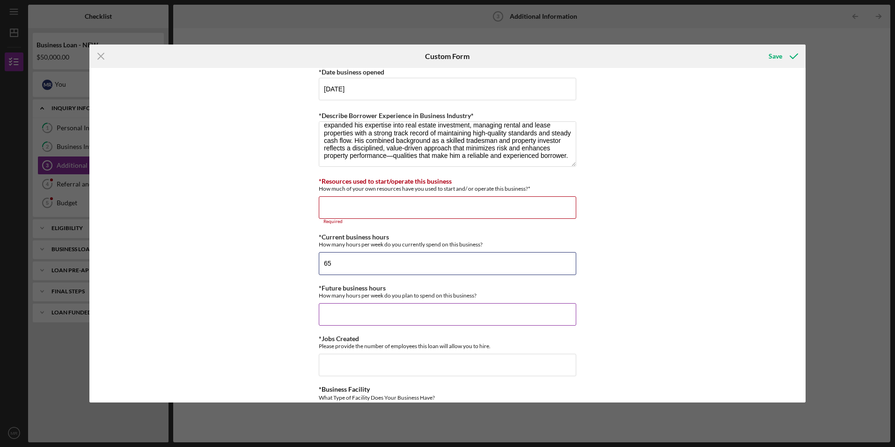
type input "65"
click at [361, 313] on input "*Future business hours" at bounding box center [448, 314] width 258 height 22
type input "65"
click at [363, 365] on input "*Jobs Created" at bounding box center [448, 365] width 258 height 22
drag, startPoint x: 316, startPoint y: 346, endPoint x: 500, endPoint y: 347, distance: 184.1
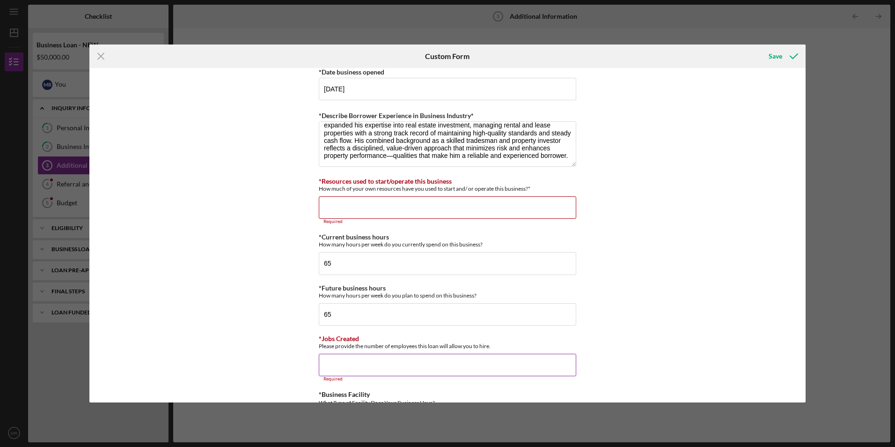
click at [500, 347] on div "Personal Information *Mobile Phone (314) 339-9243 Phone What is the best number…" at bounding box center [447, 235] width 717 height 334
copy div "Please provide the number of employees this loan will allow you to hire."
click at [372, 363] on input "*Jobs Created" at bounding box center [448, 365] width 258 height 22
paste input ".24"
type input "."
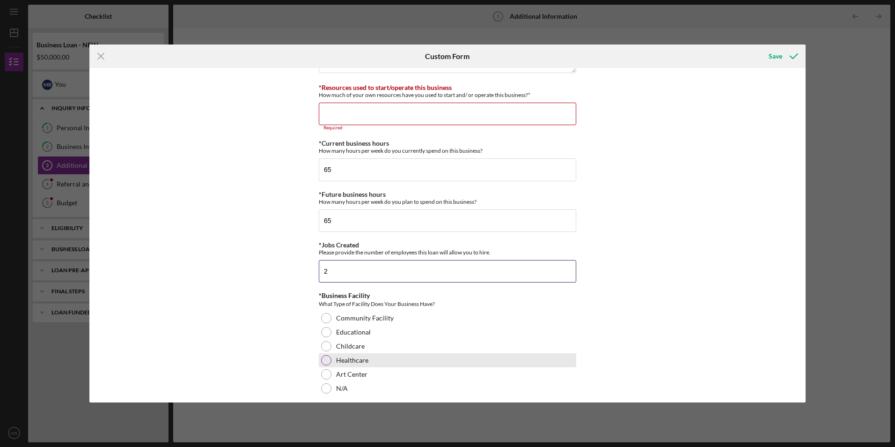
scroll to position [749, 0]
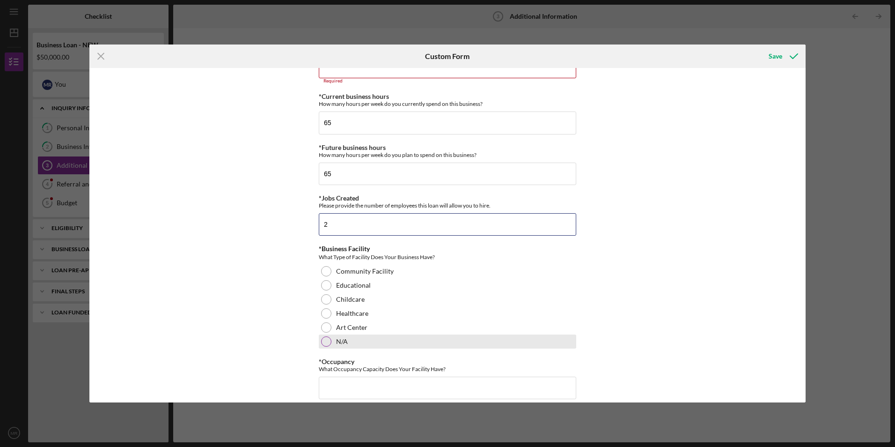
type input "2"
click at [324, 343] on div at bounding box center [326, 341] width 10 height 10
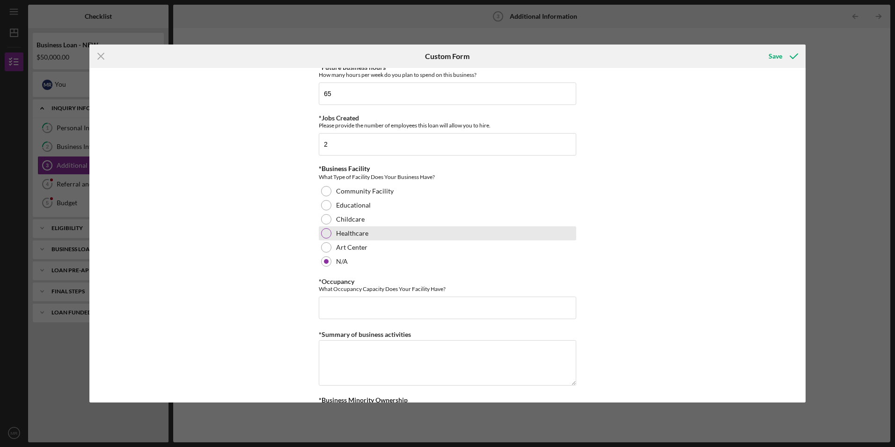
scroll to position [843, 0]
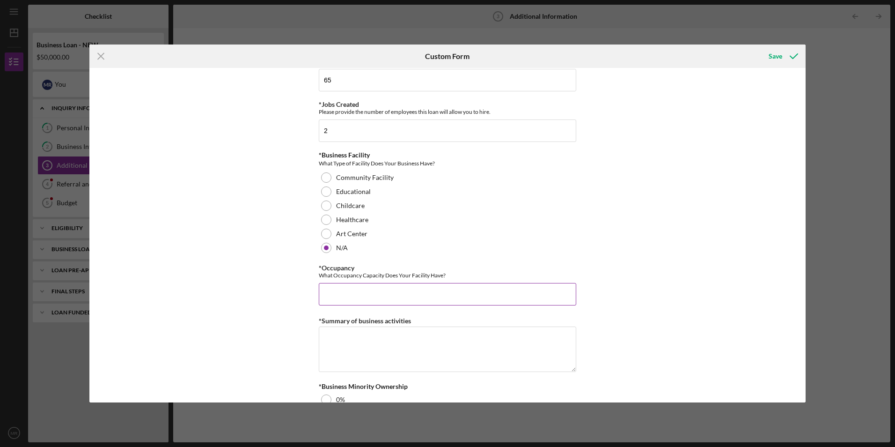
click at [332, 291] on input "*Occupancy" at bounding box center [448, 294] width 258 height 22
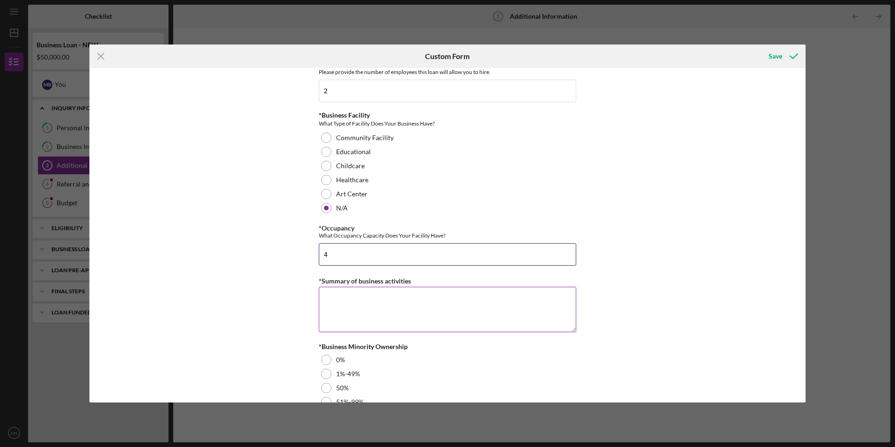
scroll to position [937, 0]
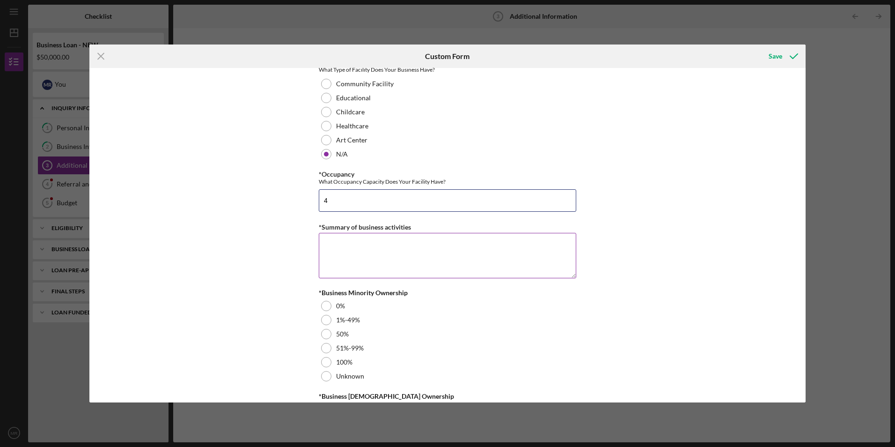
type input "4"
click at [340, 253] on textarea "*Summary of business activities" at bounding box center [448, 255] width 258 height 45
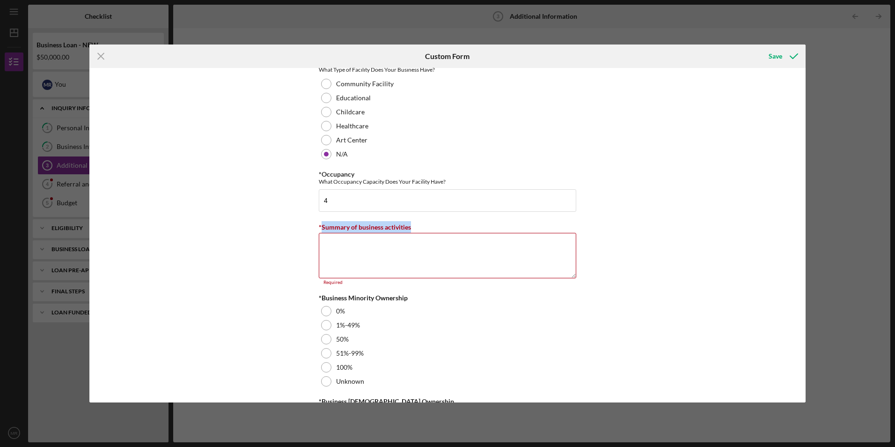
drag, startPoint x: 320, startPoint y: 226, endPoint x: 412, endPoint y: 216, distance: 92.4
copy label "Summary of business activities"
click at [345, 251] on textarea "*Summary of business activities" at bounding box center [448, 255] width 258 height 45
paste textarea "The business focuses on acquiring, renovating, and leasing residential properti…"
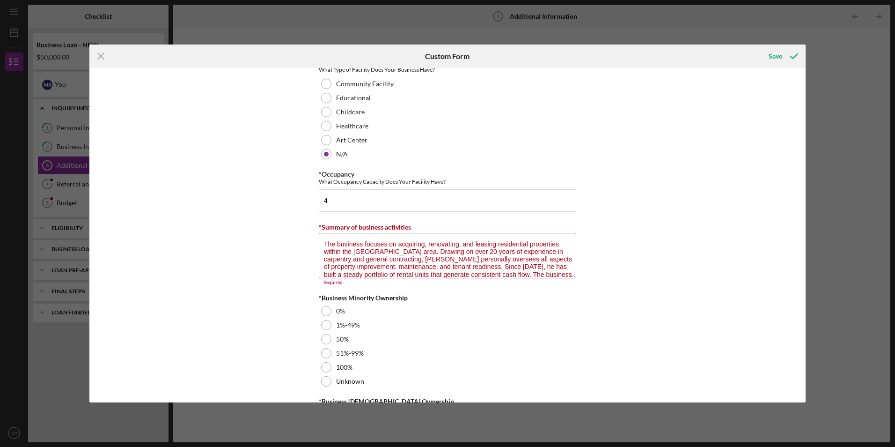
scroll to position [15, 0]
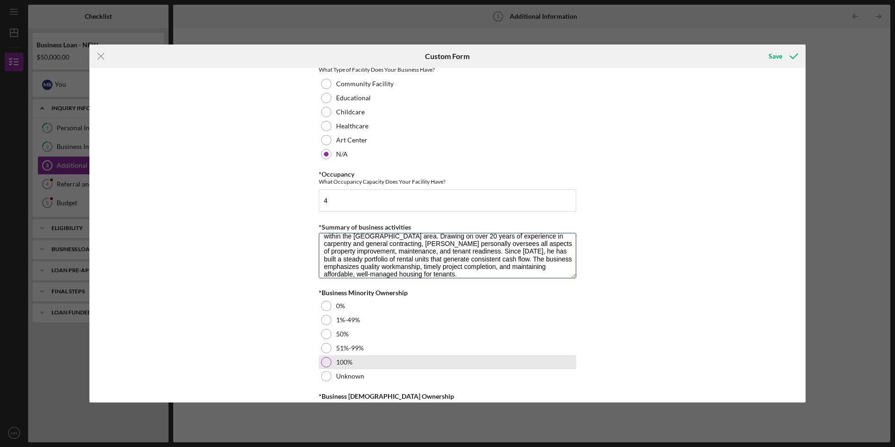
type textarea "The business focuses on acquiring, renovating, and leasing residential properti…"
click at [324, 358] on div at bounding box center [326, 362] width 10 height 10
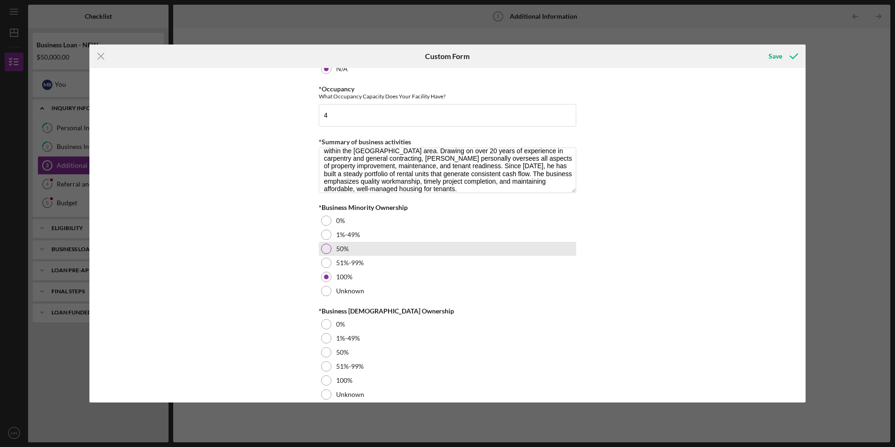
scroll to position [1030, 0]
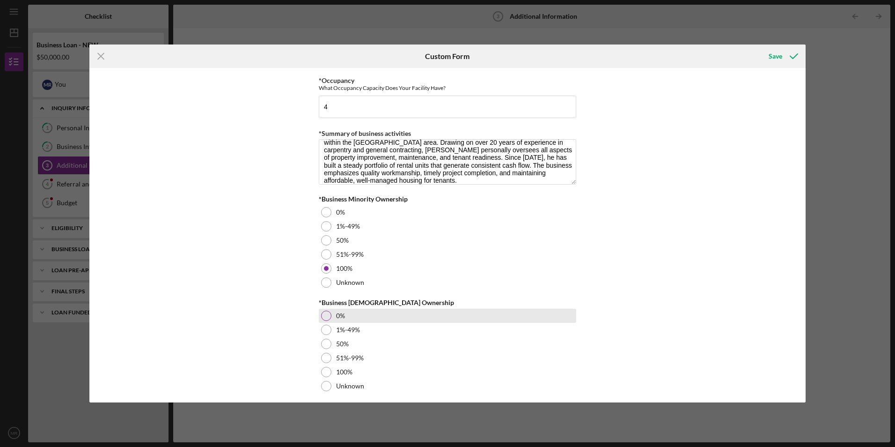
click at [328, 315] on div at bounding box center [326, 315] width 10 height 10
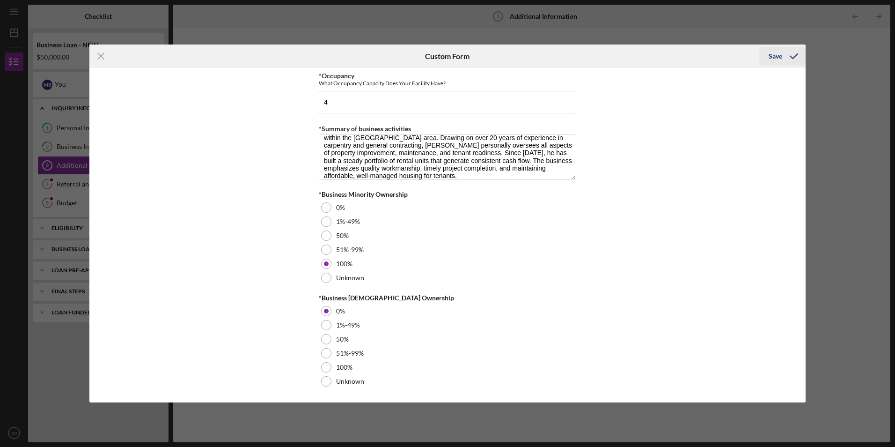
click at [773, 51] on div "Save" at bounding box center [776, 56] width 14 height 19
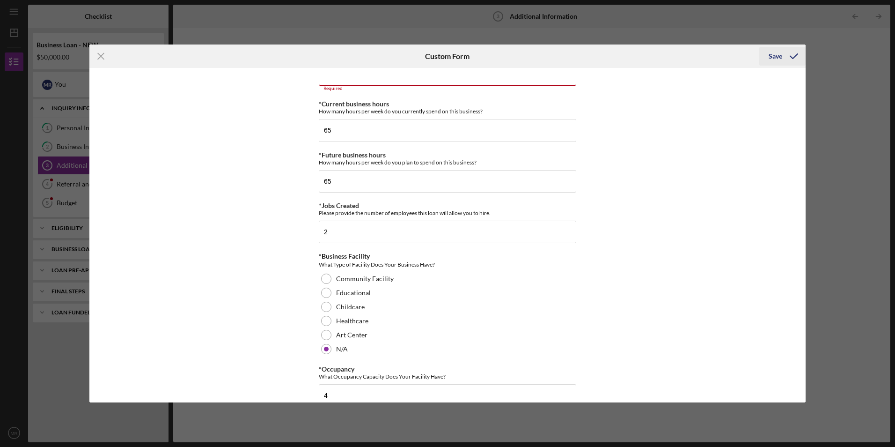
scroll to position [718, 0]
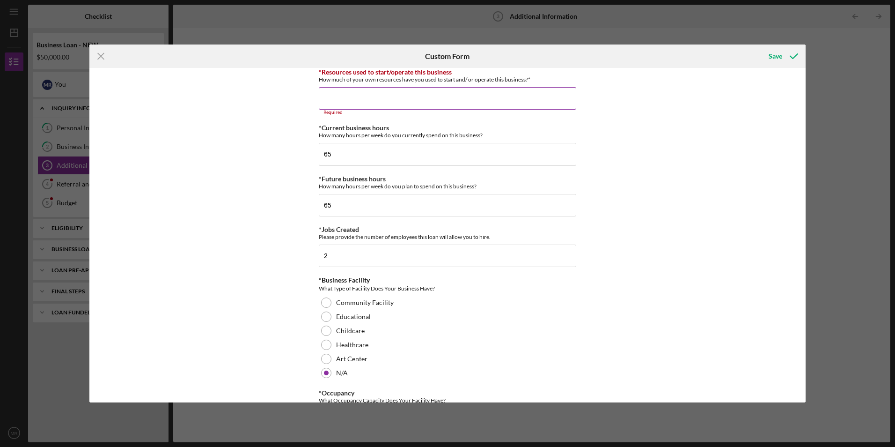
click at [391, 96] on input "*Resources used to start/operate this business" at bounding box center [448, 98] width 258 height 22
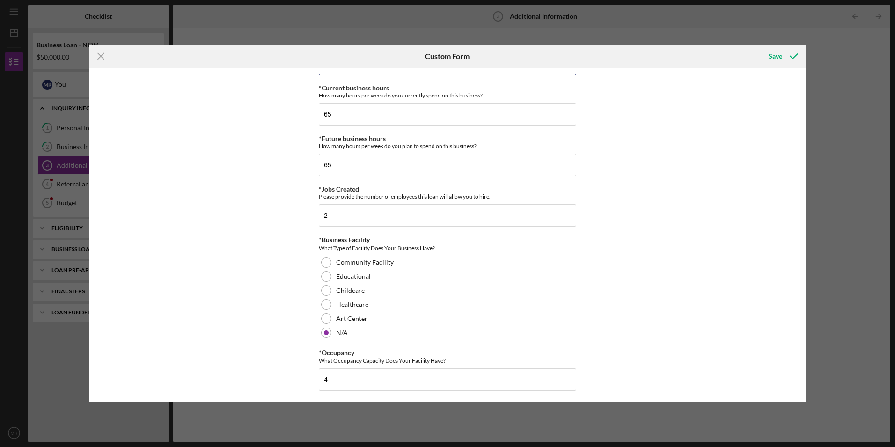
scroll to position [754, 0]
type input "$75,000"
click at [774, 55] on div "Save" at bounding box center [776, 56] width 14 height 19
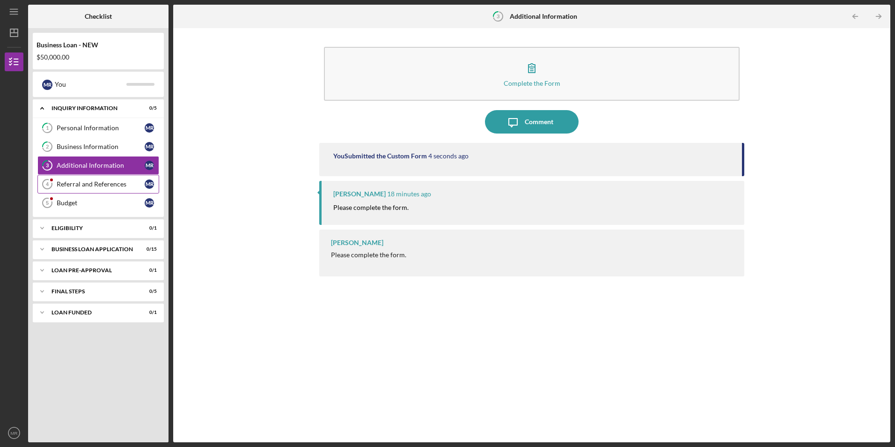
click at [94, 183] on div "Referral and References" at bounding box center [101, 183] width 88 height 7
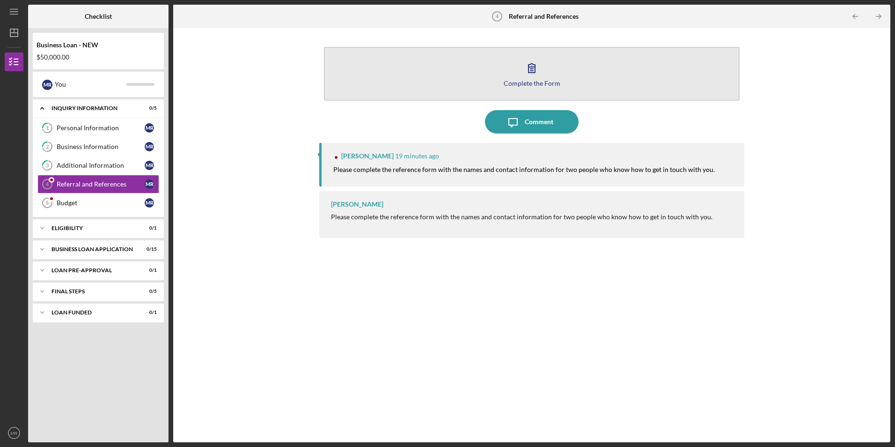
click at [532, 83] on div "Complete the Form" at bounding box center [532, 83] width 57 height 7
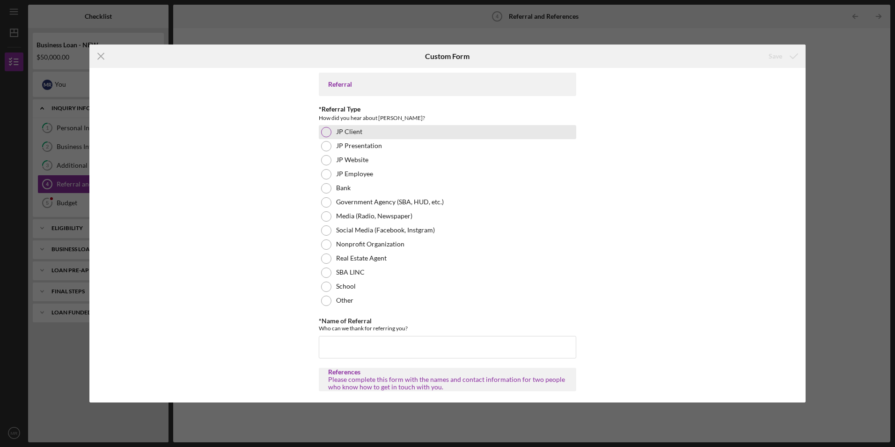
click at [323, 131] on div at bounding box center [326, 132] width 10 height 10
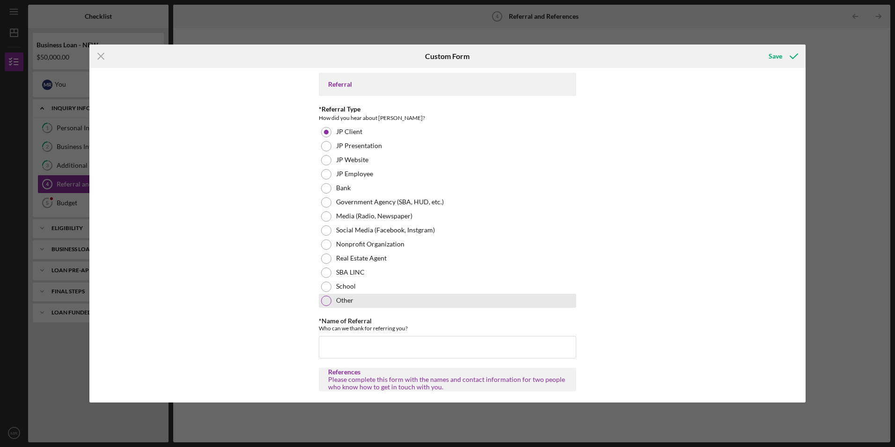
click at [326, 302] on div at bounding box center [326, 301] width 10 height 10
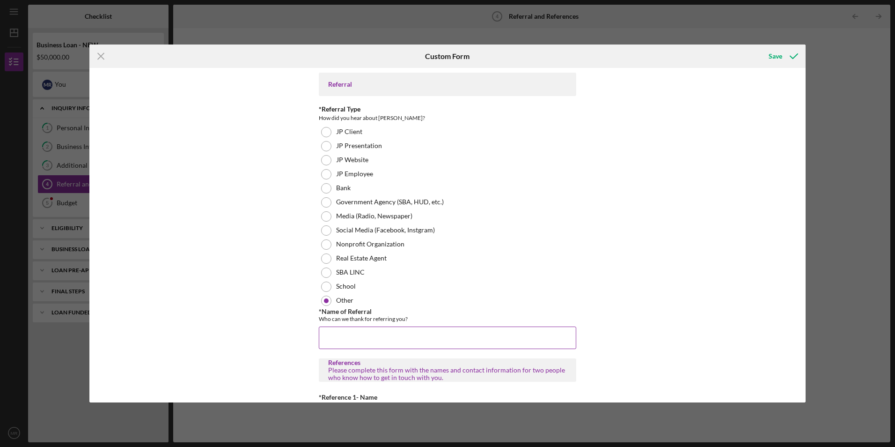
click at [332, 338] on input "*Name of Referral" at bounding box center [448, 337] width 258 height 22
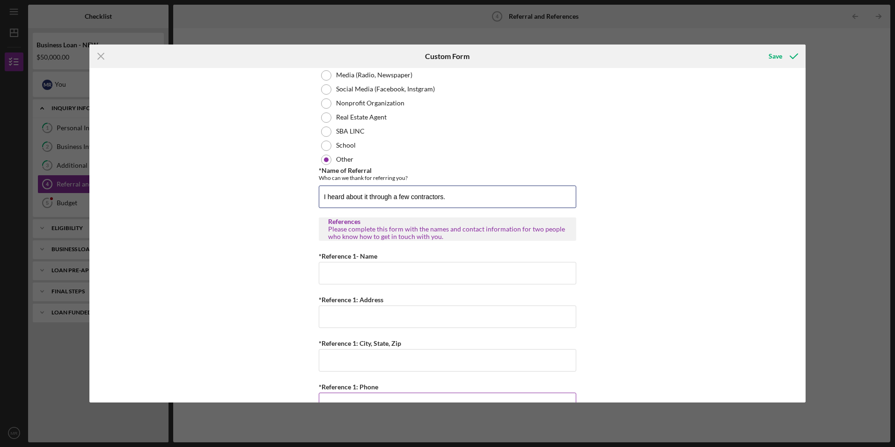
scroll to position [108, 0]
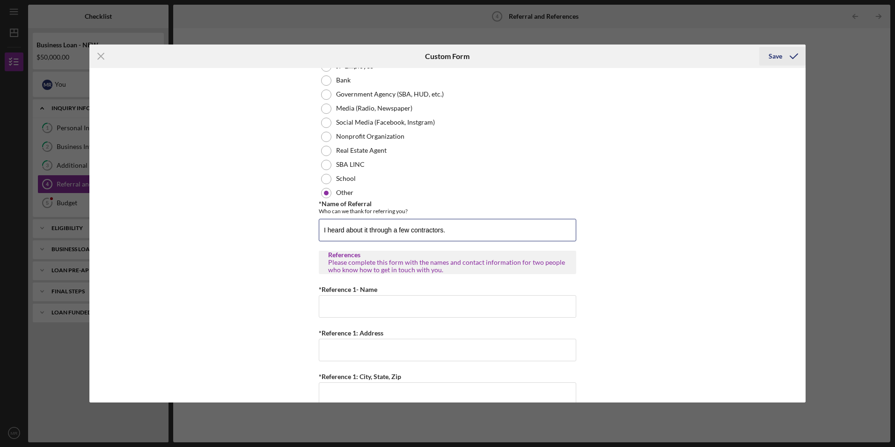
type input "I heard about it through a few contractors."
click at [771, 56] on div "Save" at bounding box center [776, 56] width 14 height 19
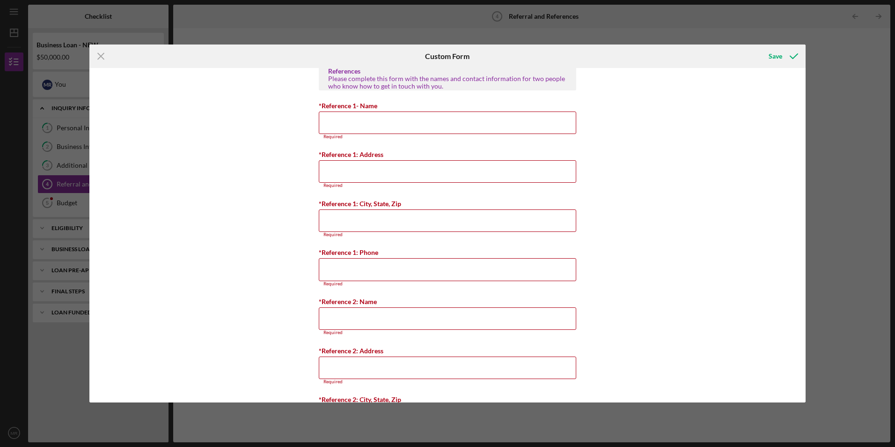
scroll to position [182, 0]
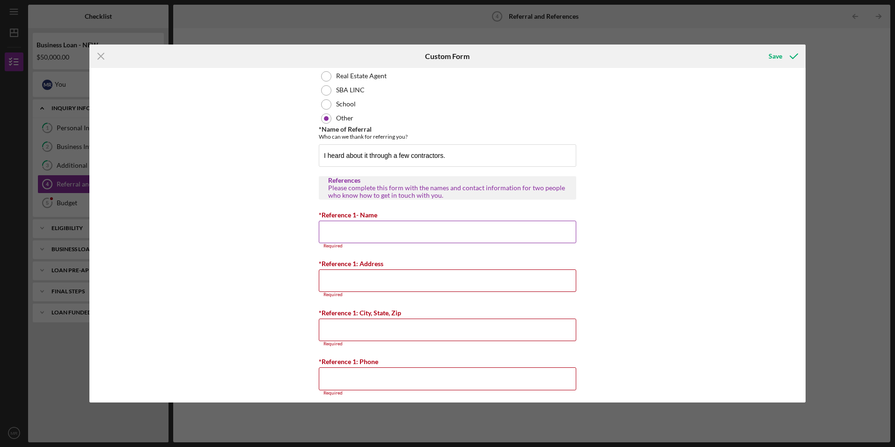
click at [466, 231] on input "*Reference 1- Name" at bounding box center [448, 232] width 258 height 22
click at [408, 233] on input "*Reference 1- Name" at bounding box center [448, 232] width 258 height 22
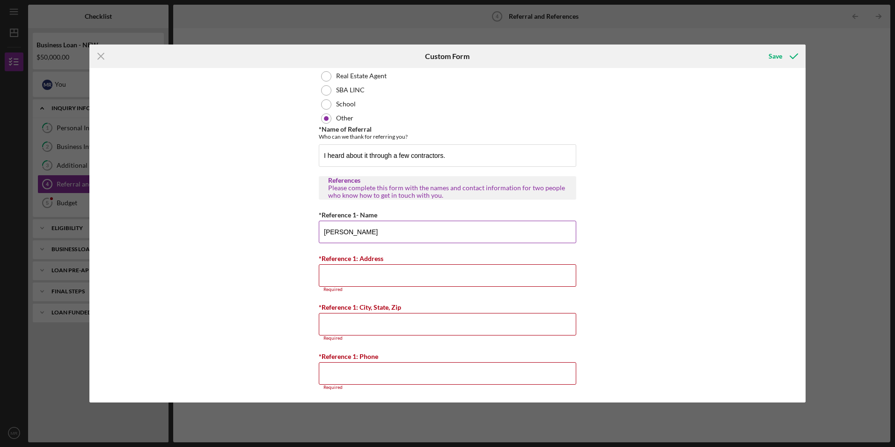
type input "Mary Johnson"
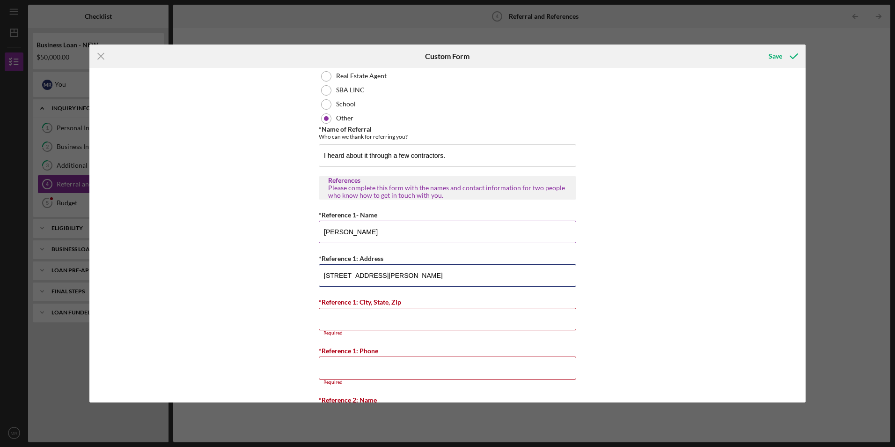
type input "5834 Romaine Pl, 63121"
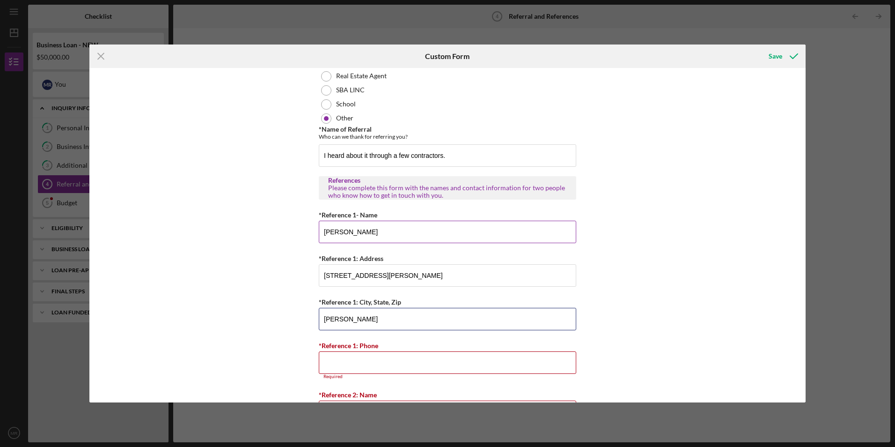
type input "Kim Player"
type input "(733) 2##-####"
drag, startPoint x: 364, startPoint y: 317, endPoint x: 292, endPoint y: 318, distance: 71.7
click at [292, 318] on div "Referral *Referral Type How did you hear about Justine PETERSEN? JP Client JP P…" at bounding box center [447, 235] width 717 height 334
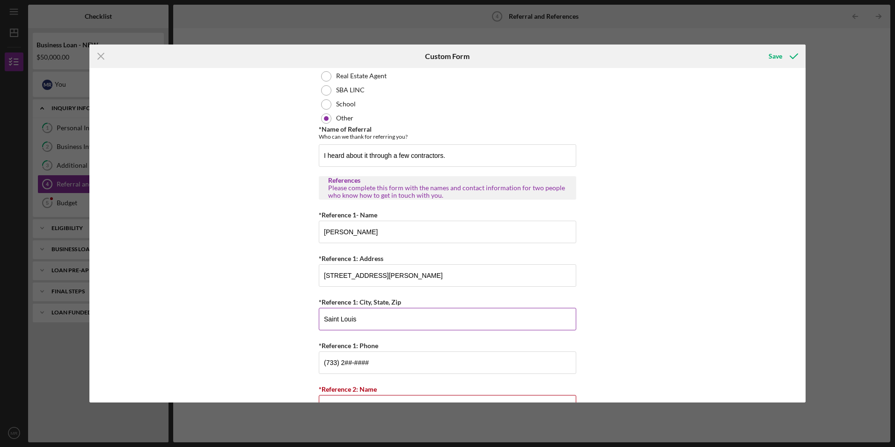
click at [372, 315] on input "Saint Louis" at bounding box center [448, 319] width 258 height 22
type input "Saint Louis, MO"
drag, startPoint x: 378, startPoint y: 275, endPoint x: 397, endPoint y: 277, distance: 18.8
click at [397, 277] on input "5834 Romaine Pl, 63121" at bounding box center [448, 275] width 258 height 22
type input "5834 Romaine Pl,"
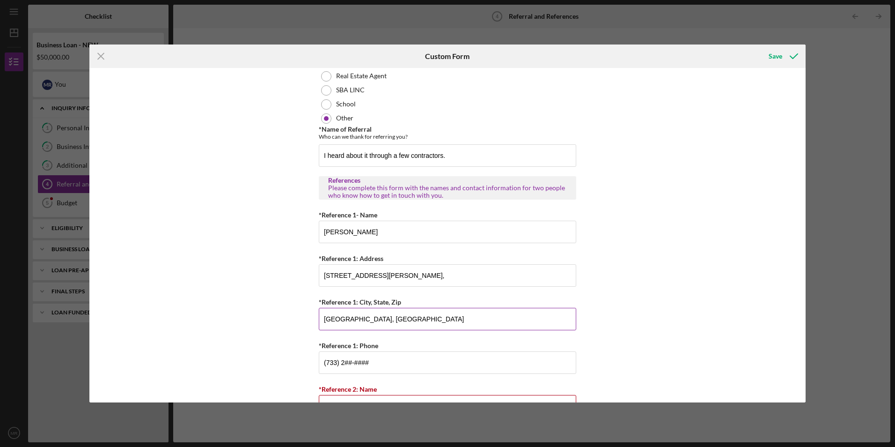
click at [402, 319] on input "Saint Louis, MO" at bounding box center [448, 319] width 258 height 22
paste input "63121"
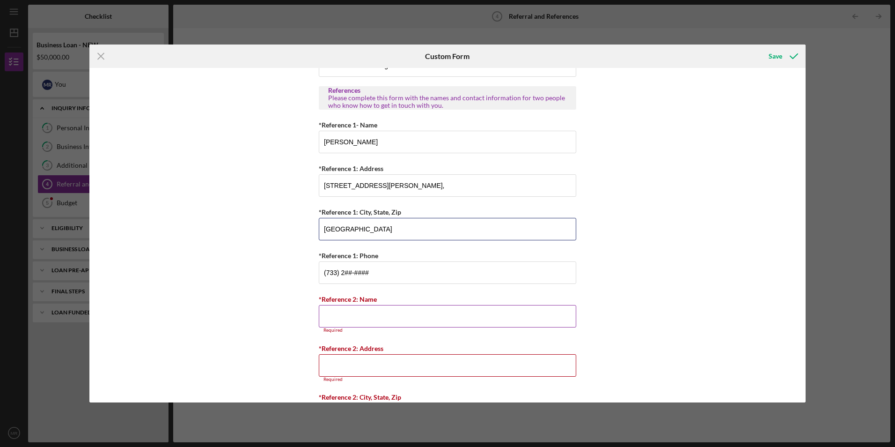
scroll to position [276, 0]
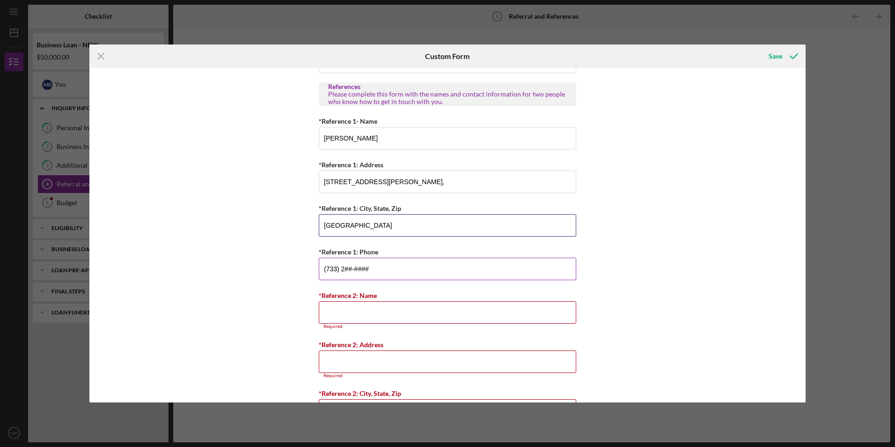
type input "Saint Louis, MO 63121"
click at [345, 271] on input "(733) 2##-####" at bounding box center [448, 269] width 258 height 22
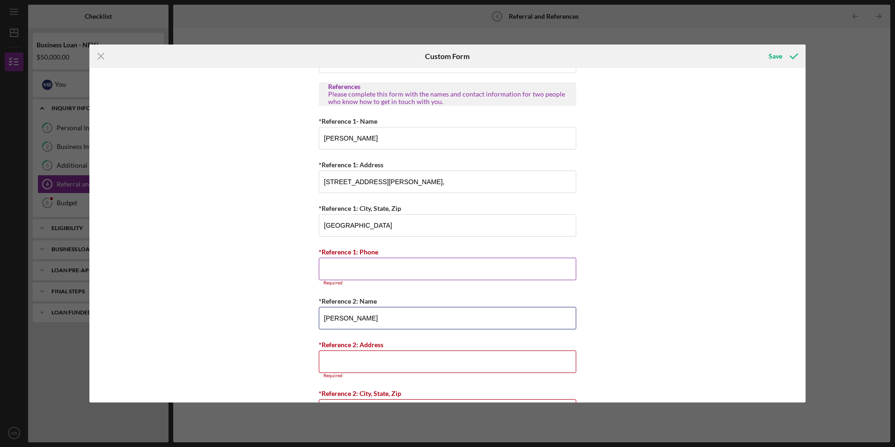
type input "Kim Player"
type input "7332 Ravina Dr"
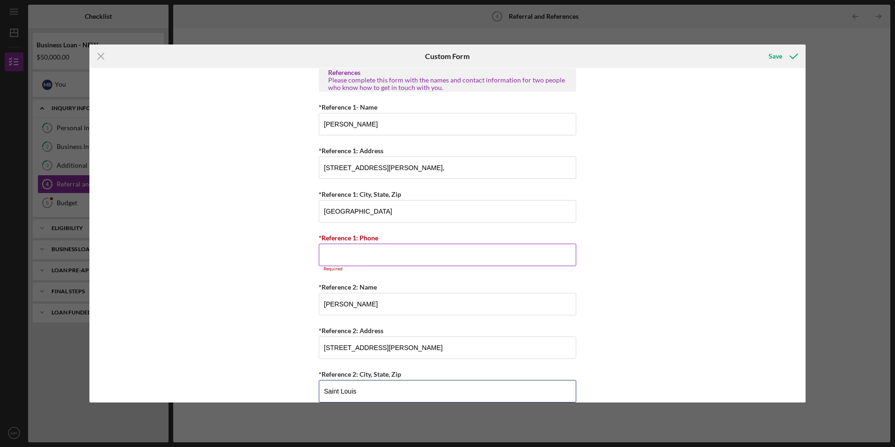
type input "Saint Louis"
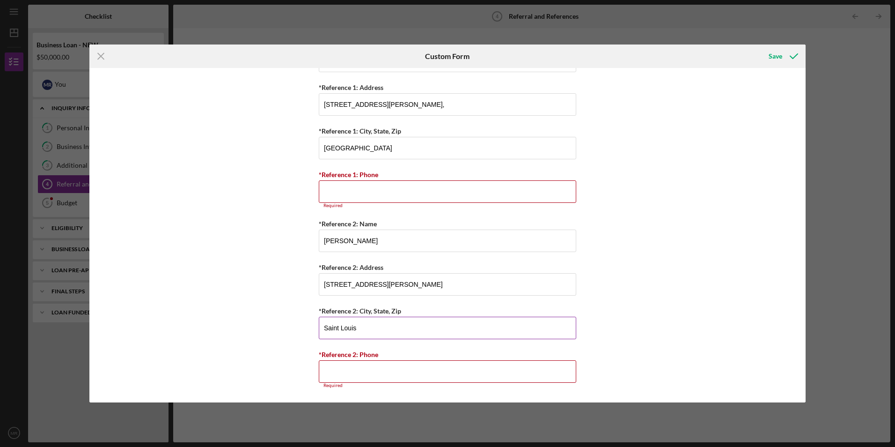
click at [427, 328] on input "Saint Louis" at bounding box center [448, 328] width 258 height 22
type input "Saint Louis, MO 63121"
click at [448, 366] on input "*Reference 2: Phone" at bounding box center [448, 372] width 258 height 22
click at [598, 314] on div "Referral *Referral Type How did you hear about Justine PETERSEN? JP Client JP P…" at bounding box center [447, 235] width 717 height 334
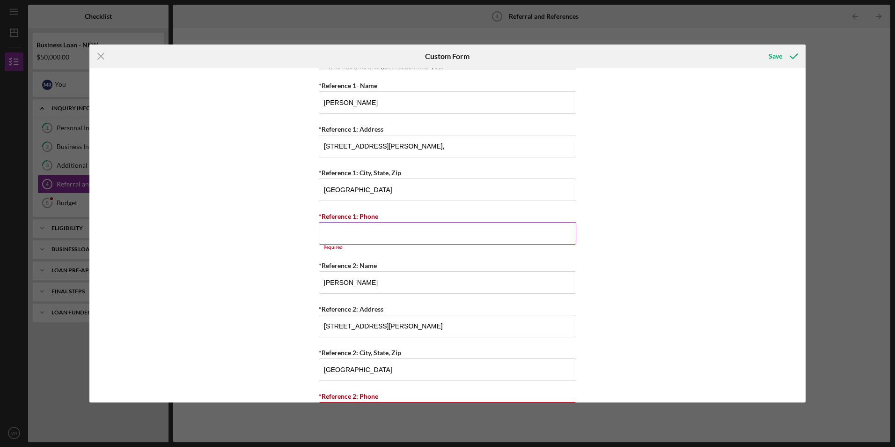
scroll to position [259, 0]
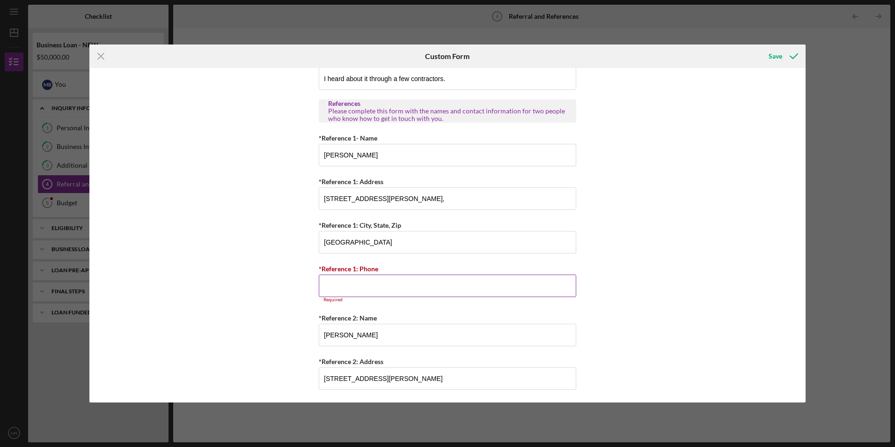
click at [456, 278] on input "*Reference 1: Phone" at bounding box center [448, 285] width 258 height 22
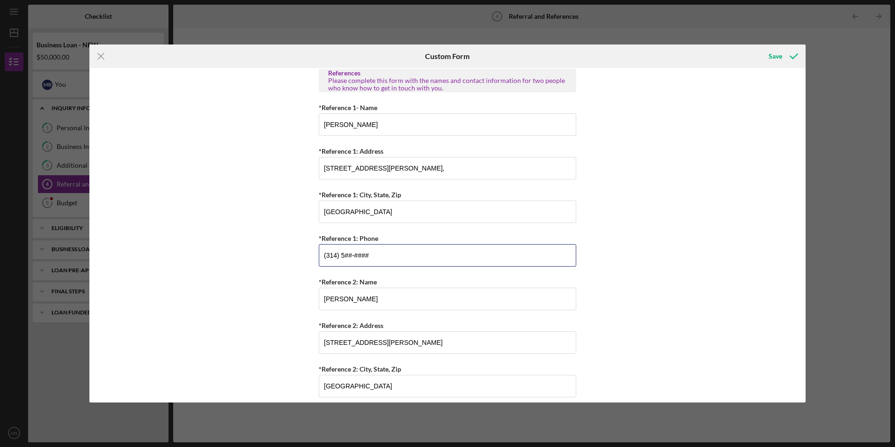
scroll to position [347, 0]
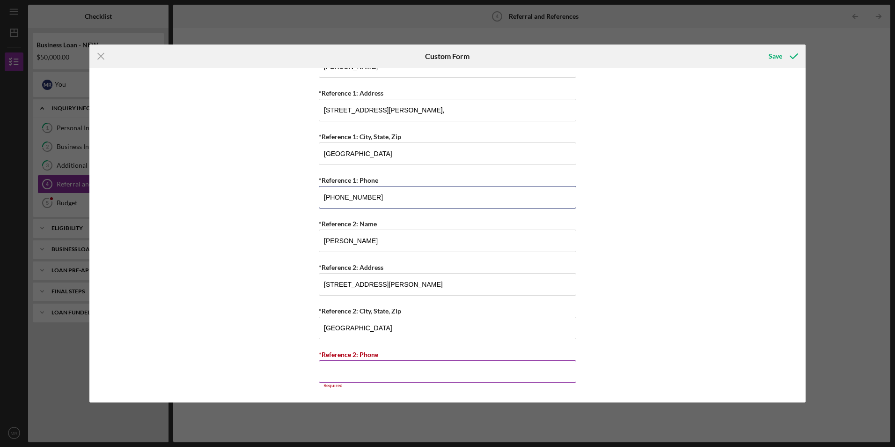
type input "(314) 402-3347"
click at [371, 371] on input "*Reference 2: Phone" at bounding box center [448, 371] width 258 height 22
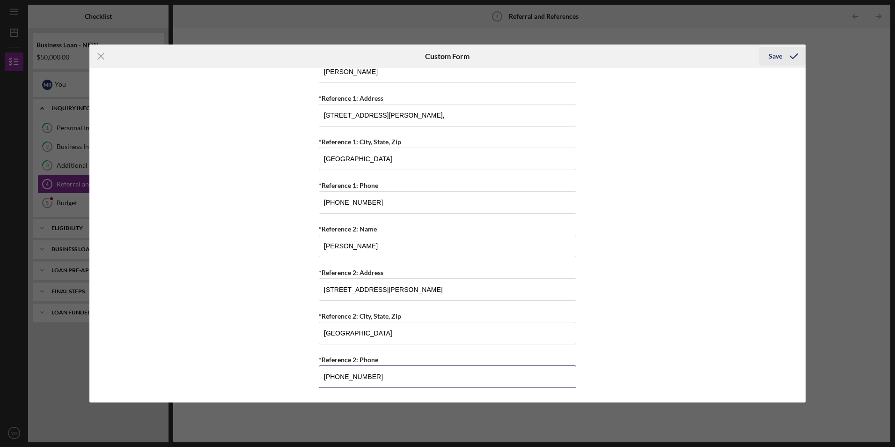
type input "(314) 323-9700"
click at [769, 53] on div "Save" at bounding box center [776, 56] width 14 height 19
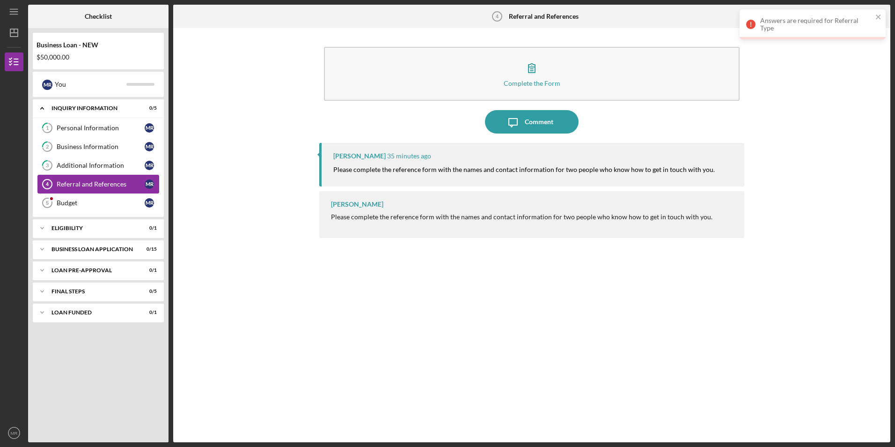
click at [114, 182] on div "Referral and References" at bounding box center [101, 183] width 88 height 7
click at [115, 182] on div "Referral and References" at bounding box center [101, 183] width 88 height 7
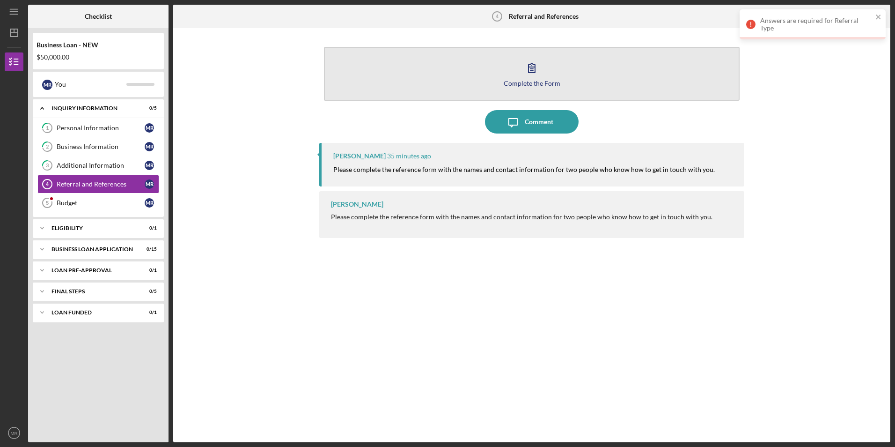
click at [531, 70] on icon "button" at bounding box center [531, 67] width 23 height 23
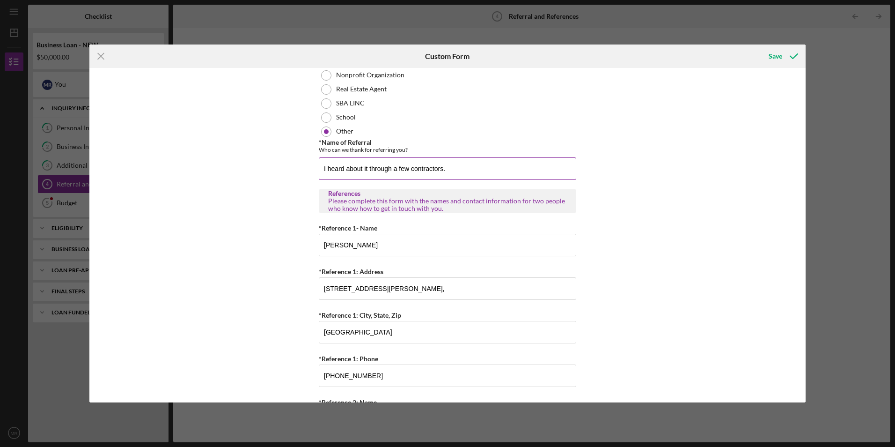
scroll to position [155, 0]
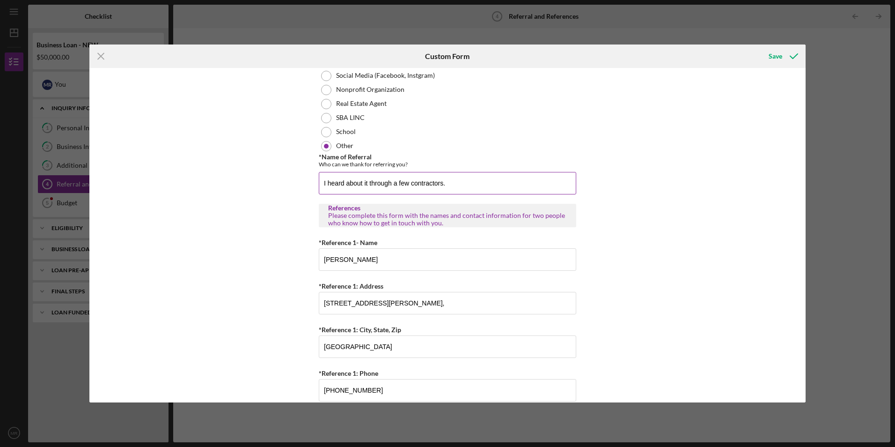
click at [472, 186] on input "I heard about it through a few contractors." at bounding box center [448, 183] width 258 height 22
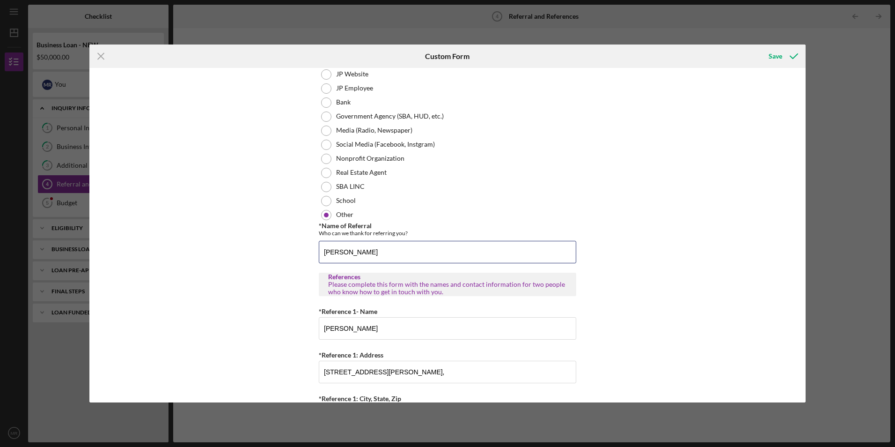
scroll to position [94, 0]
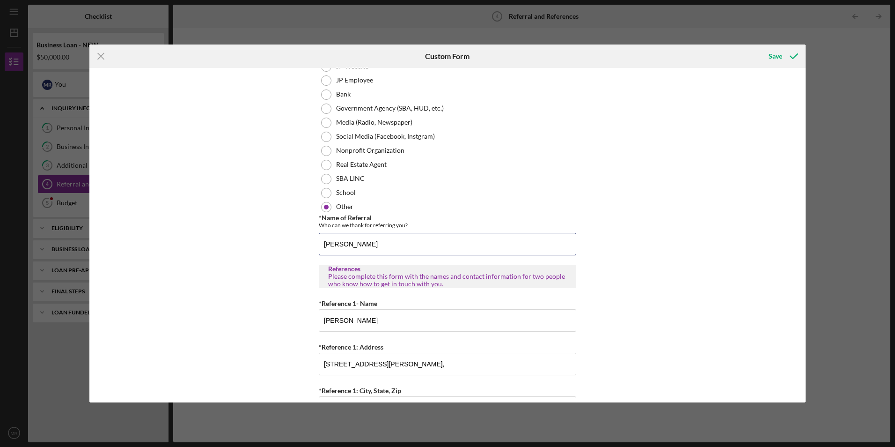
type input "DePaul Langston"
click at [603, 124] on div "Referral *Referral Type How did you hear about Justine PETERSEN? JP Client JP P…" at bounding box center [447, 235] width 717 height 334
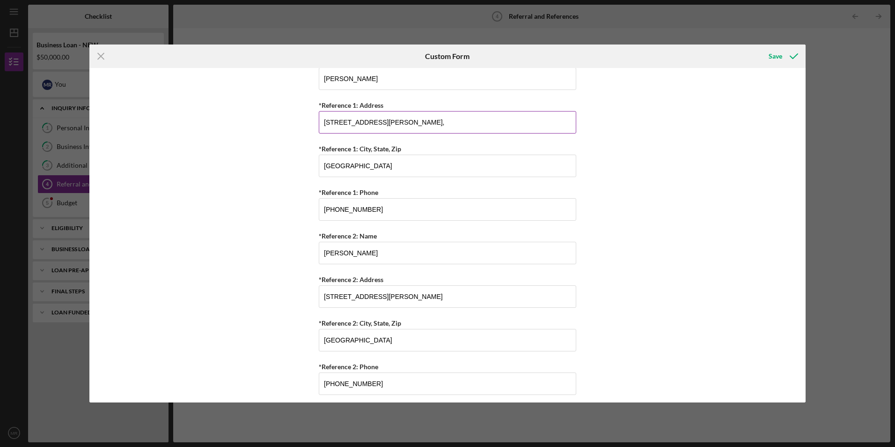
scroll to position [342, 0]
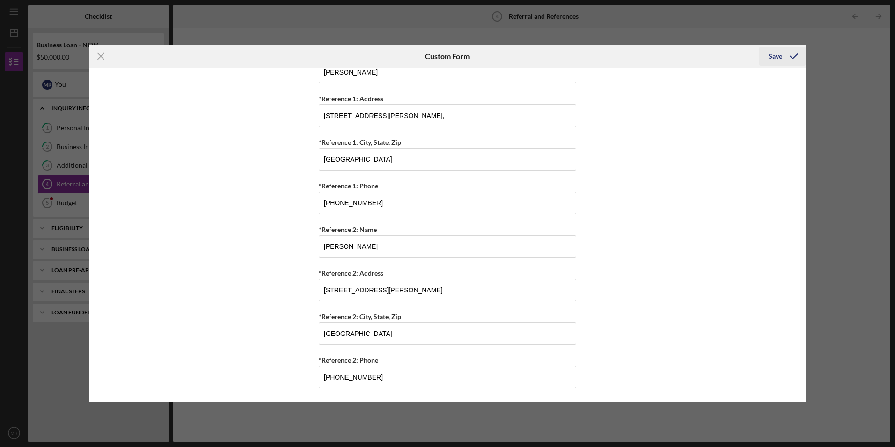
click at [790, 55] on icon "submit" at bounding box center [794, 55] width 23 height 23
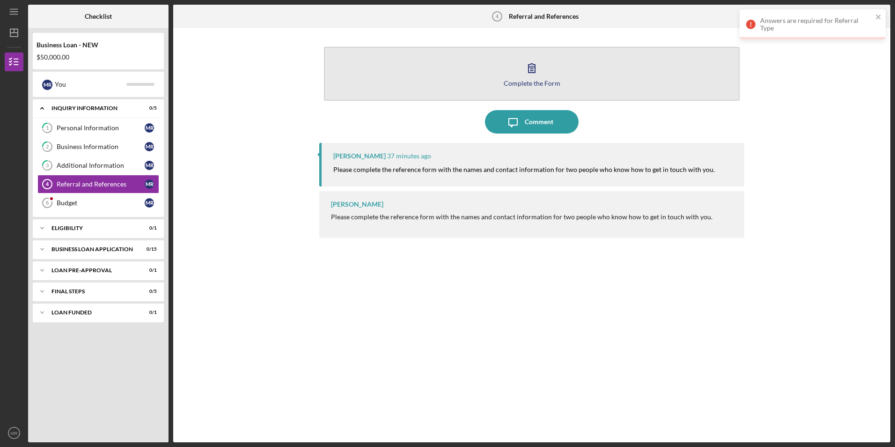
click at [543, 81] on div "Complete the Form" at bounding box center [532, 83] width 57 height 7
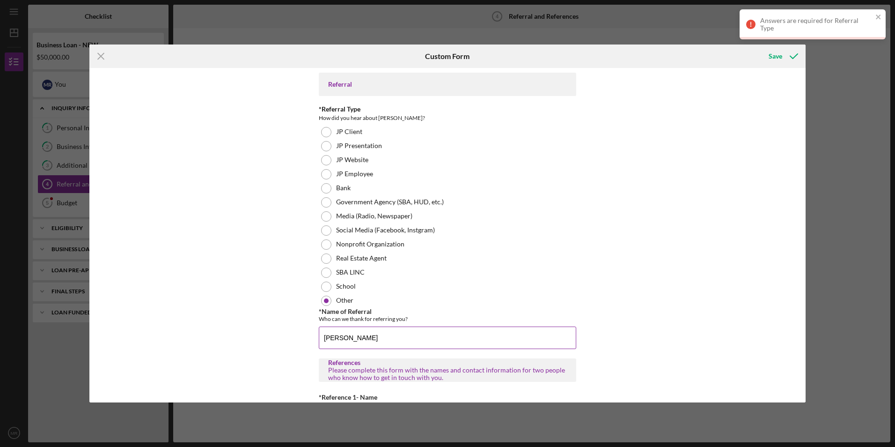
click at [396, 331] on input "DePaul Langston" at bounding box center [448, 337] width 258 height 22
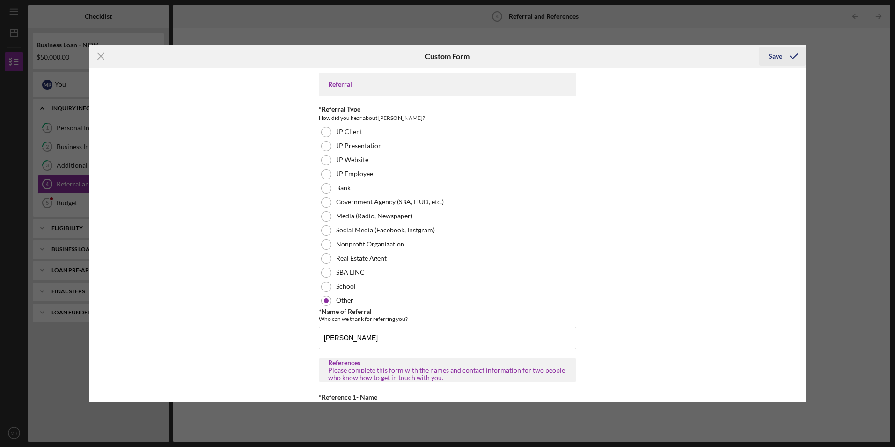
click at [786, 52] on icon "submit" at bounding box center [794, 55] width 23 height 23
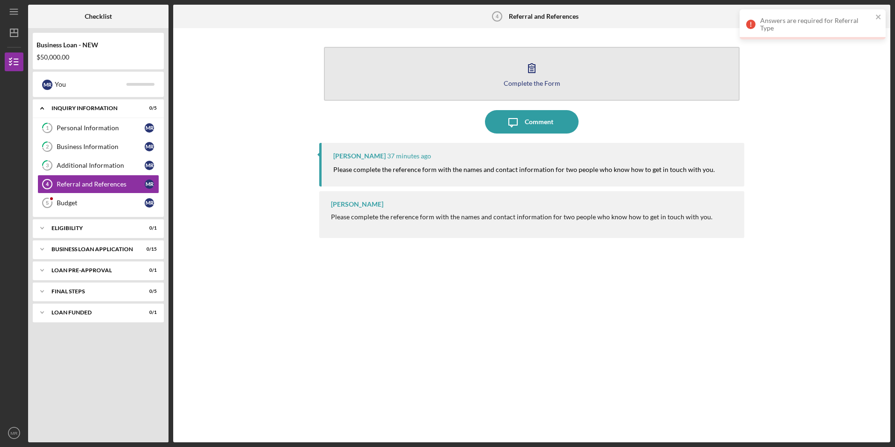
click at [520, 80] on div "Complete the Form" at bounding box center [532, 83] width 57 height 7
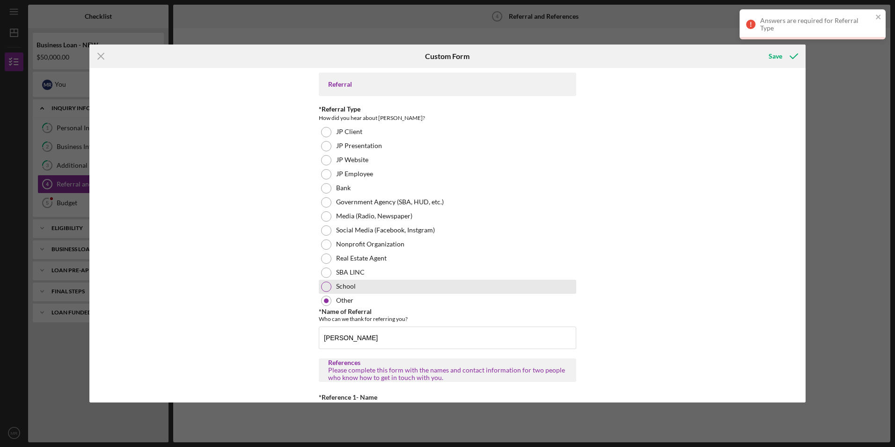
click at [328, 286] on div at bounding box center [326, 286] width 10 height 10
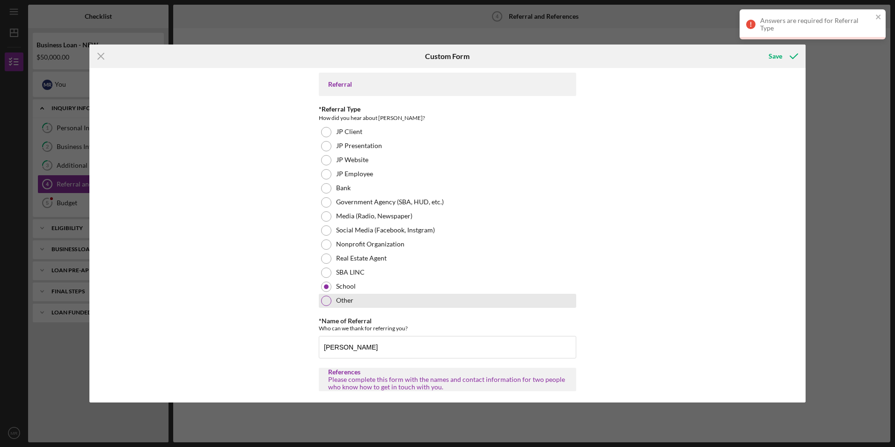
click at [327, 297] on div at bounding box center [326, 301] width 10 height 10
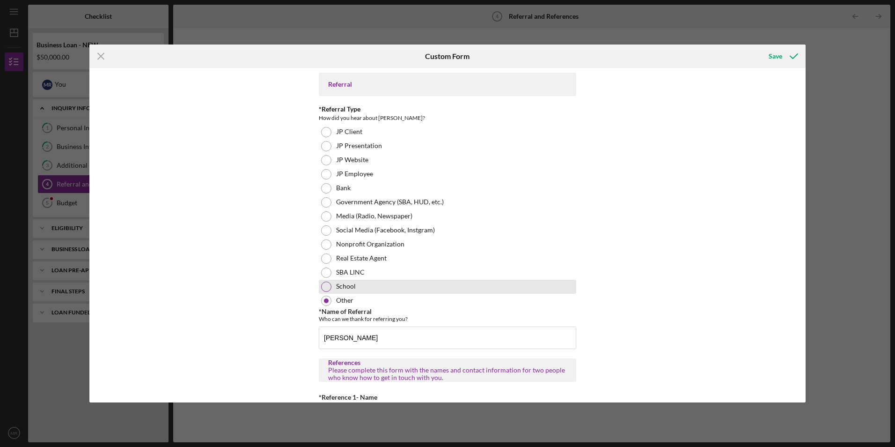
click at [325, 285] on div at bounding box center [326, 286] width 10 height 10
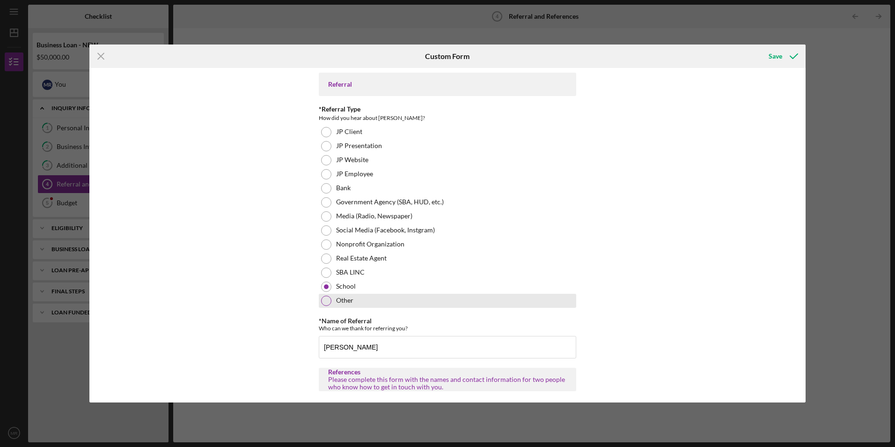
click at [325, 297] on div at bounding box center [326, 301] width 10 height 10
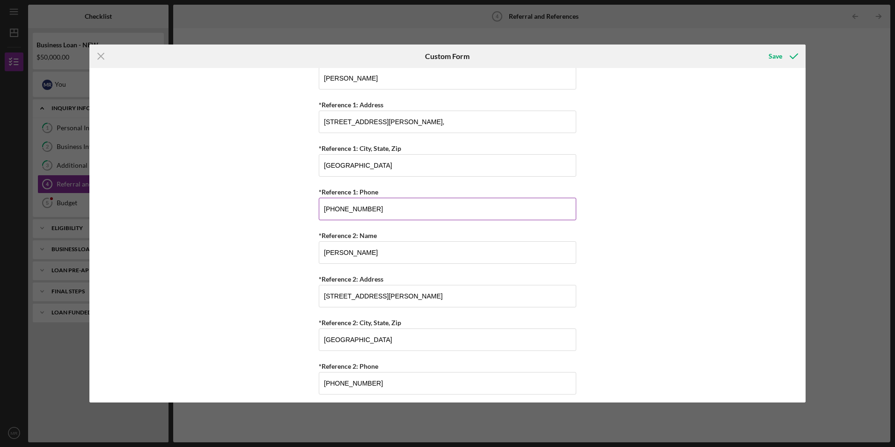
scroll to position [342, 0]
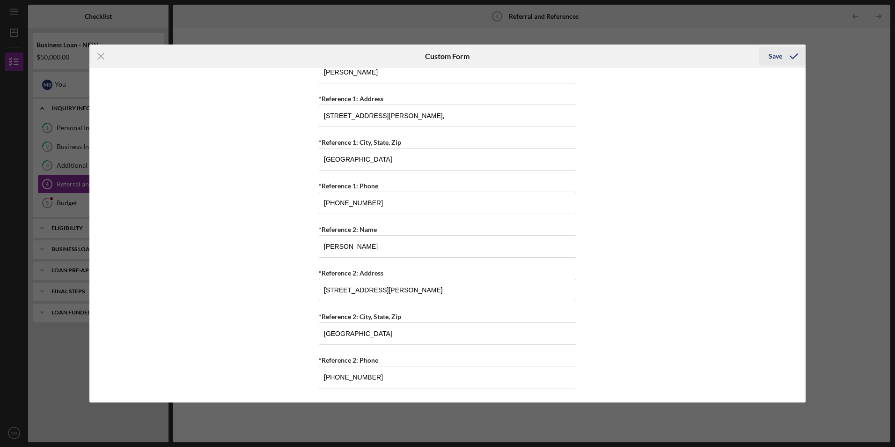
click at [777, 52] on div "Save" at bounding box center [776, 56] width 14 height 19
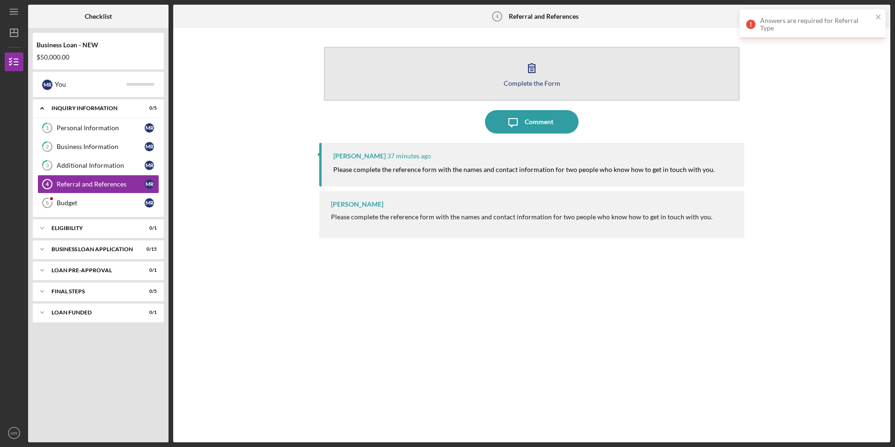
click at [542, 81] on div "Complete the Form" at bounding box center [532, 83] width 57 height 7
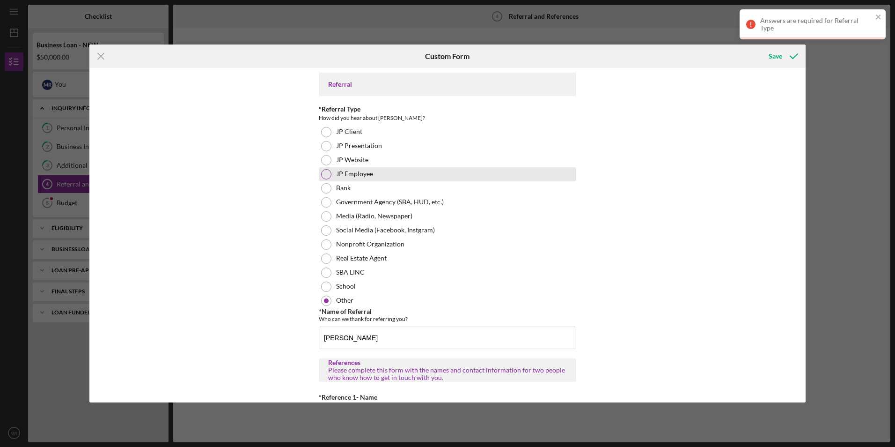
click at [325, 172] on div at bounding box center [326, 174] width 10 height 10
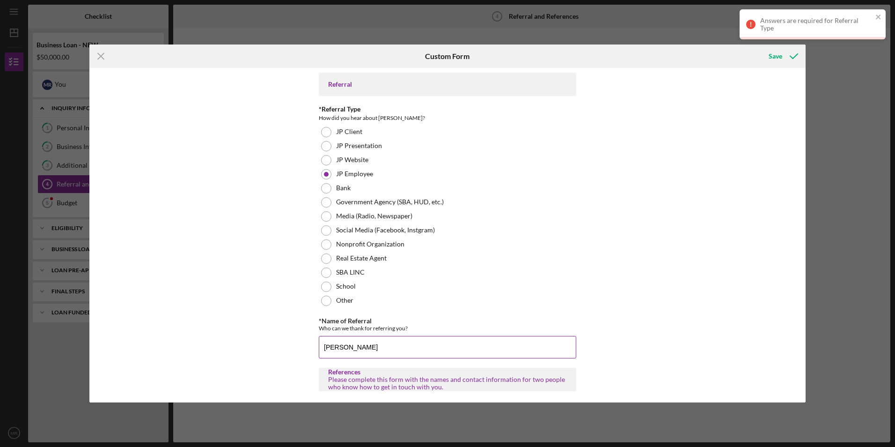
click at [381, 348] on input "DePaul Langston" at bounding box center [448, 347] width 258 height 22
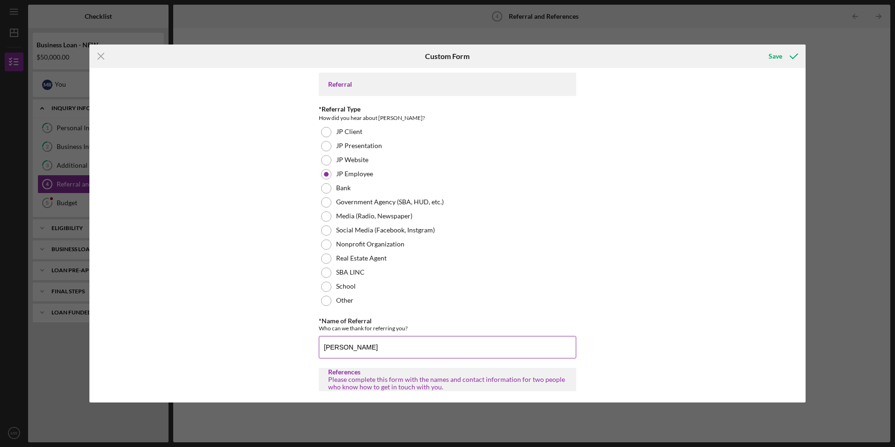
click at [381, 348] on input "DePaul Langston" at bounding box center [448, 347] width 258 height 22
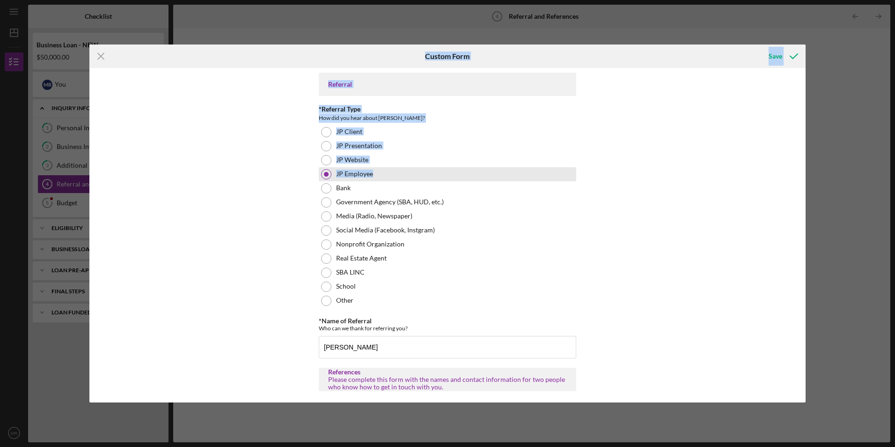
drag, startPoint x: 380, startPoint y: 52, endPoint x: 386, endPoint y: 168, distance: 115.4
click at [386, 168] on form "Icon/Menu Close Custom Form Save Referral *Referral Type How did you hear about…" at bounding box center [447, 222] width 717 height 357
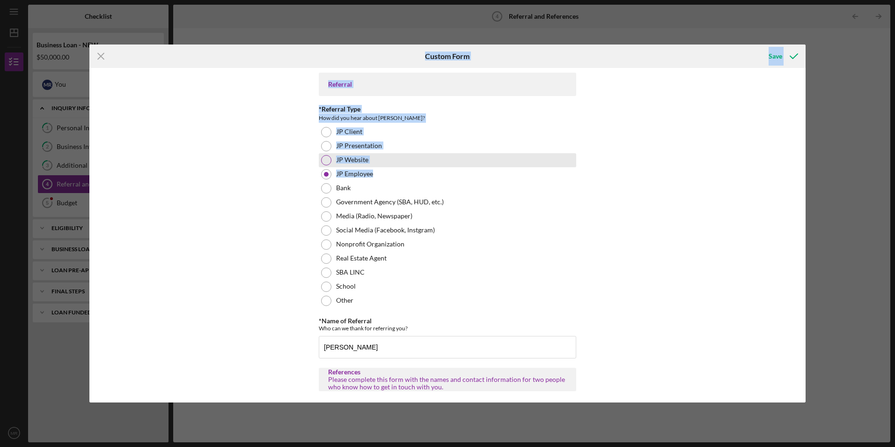
drag, startPoint x: 386, startPoint y: 168, endPoint x: 468, endPoint y: 155, distance: 83.3
click at [466, 155] on div "JP Website" at bounding box center [448, 160] width 258 height 14
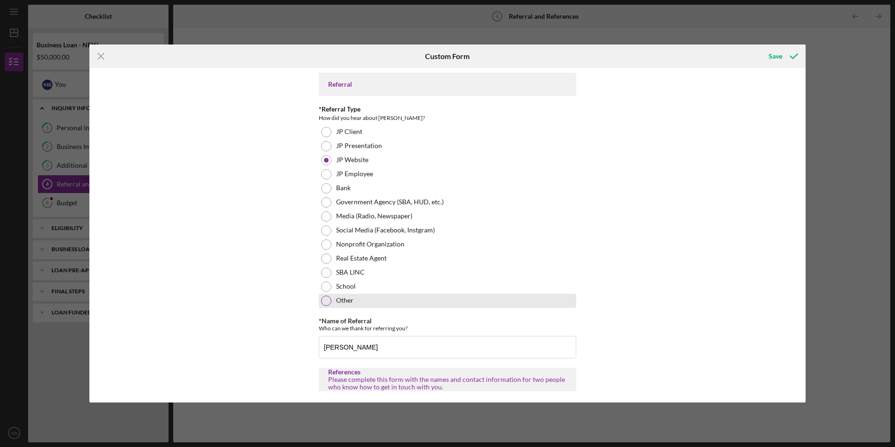
click at [327, 300] on div at bounding box center [326, 301] width 10 height 10
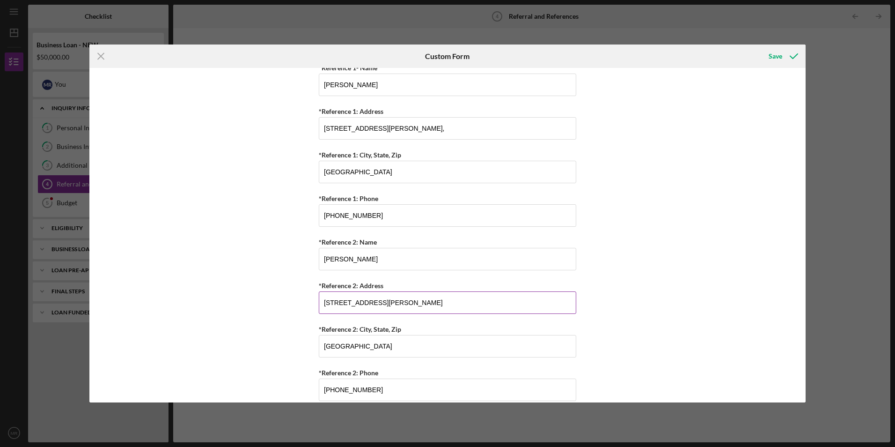
scroll to position [342, 0]
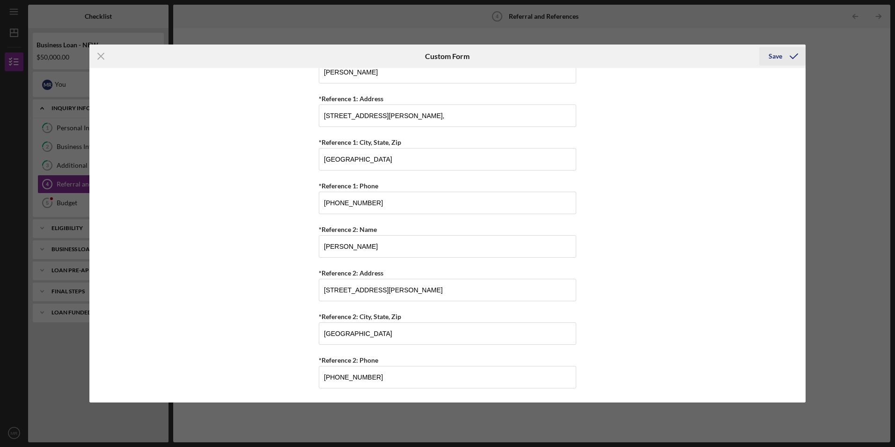
click at [773, 55] on div "Save" at bounding box center [776, 56] width 14 height 19
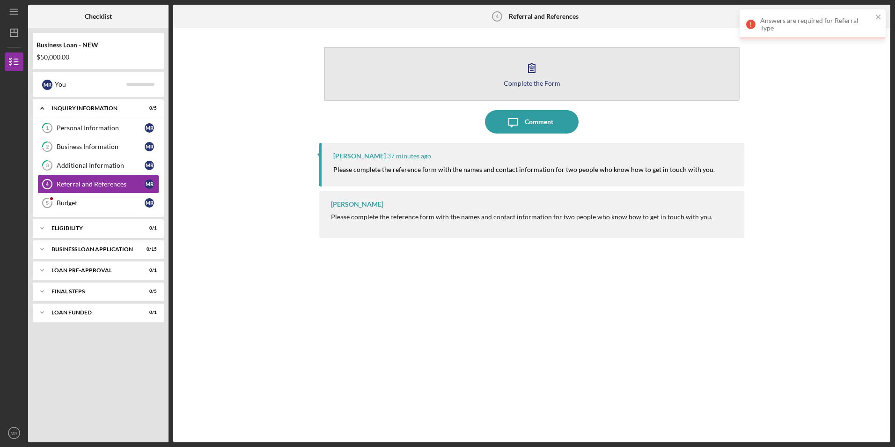
click at [540, 81] on div "Complete the Form" at bounding box center [532, 83] width 57 height 7
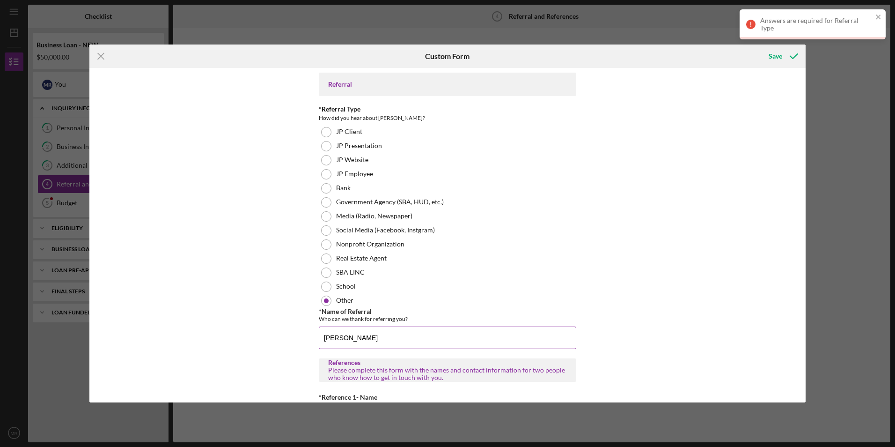
click at [346, 338] on input "DePaul Langston" at bounding box center [448, 337] width 258 height 22
type input "DePaulLangston"
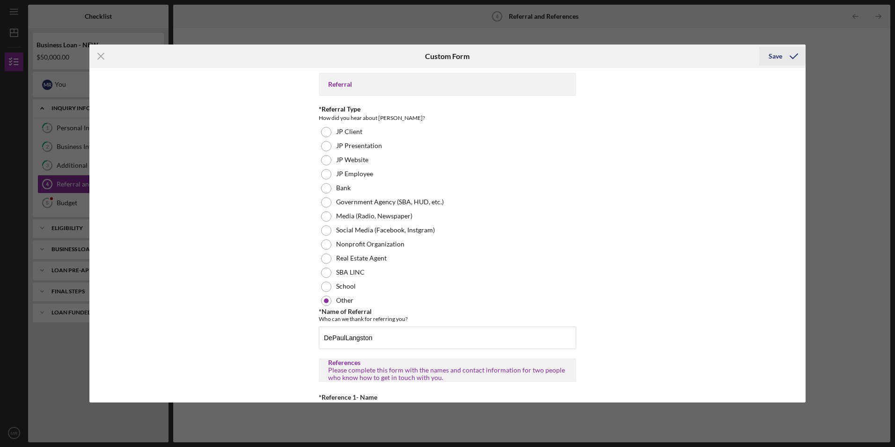
click at [779, 56] on div "Save" at bounding box center [776, 56] width 14 height 19
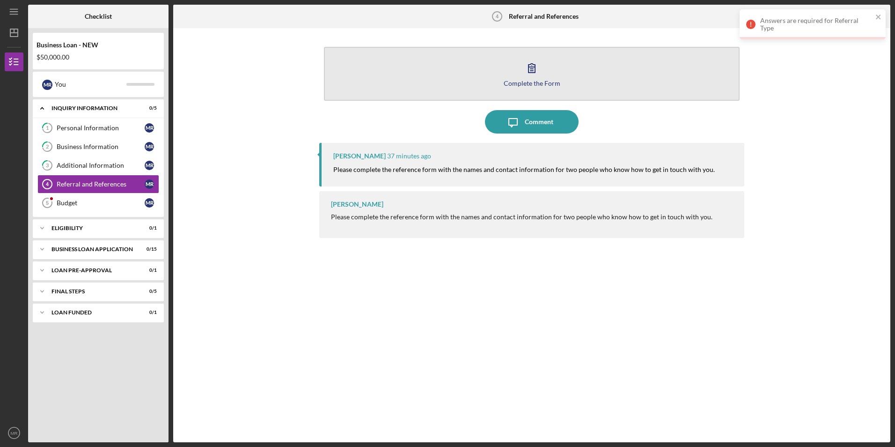
click at [539, 91] on button "Complete the Form Form" at bounding box center [531, 74] width 415 height 54
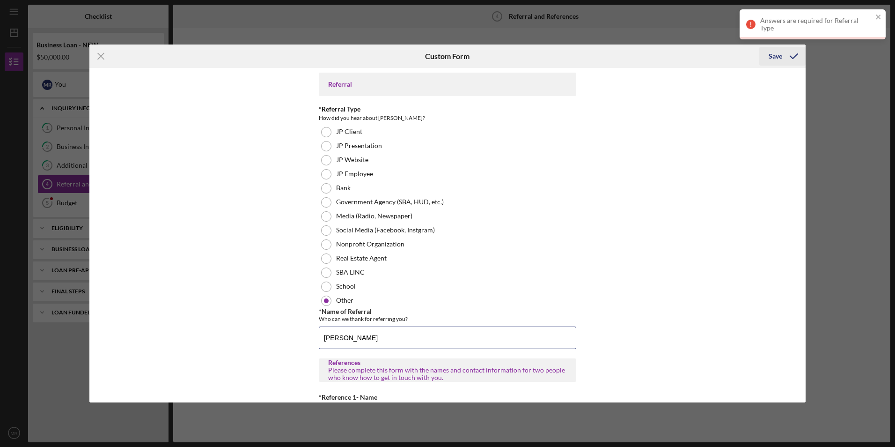
type input "DePaul Langston"
click at [791, 52] on icon "submit" at bounding box center [794, 55] width 23 height 23
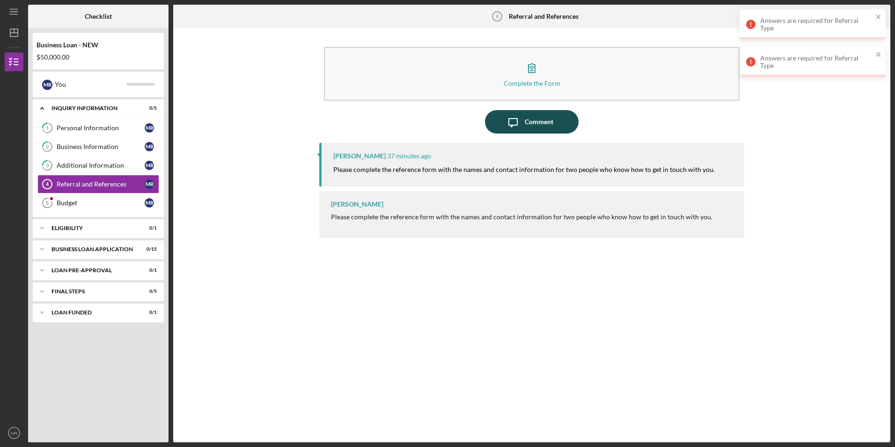
click at [531, 126] on div "Comment" at bounding box center [539, 121] width 29 height 23
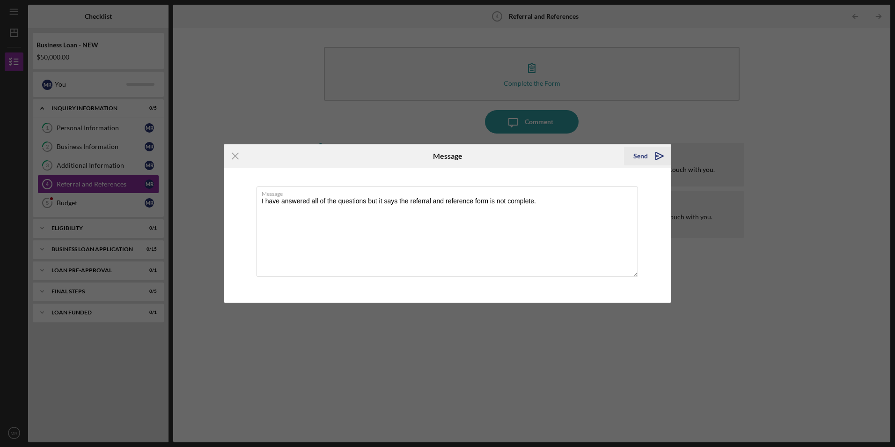
type textarea "I have answered all of the questions but it says the referral and reference for…"
click at [639, 151] on div "Send" at bounding box center [641, 156] width 15 height 19
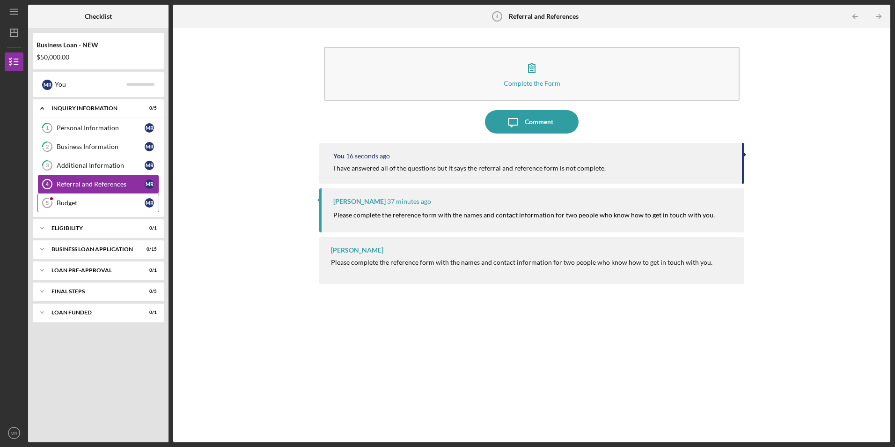
click at [68, 205] on div "Budget" at bounding box center [101, 202] width 88 height 7
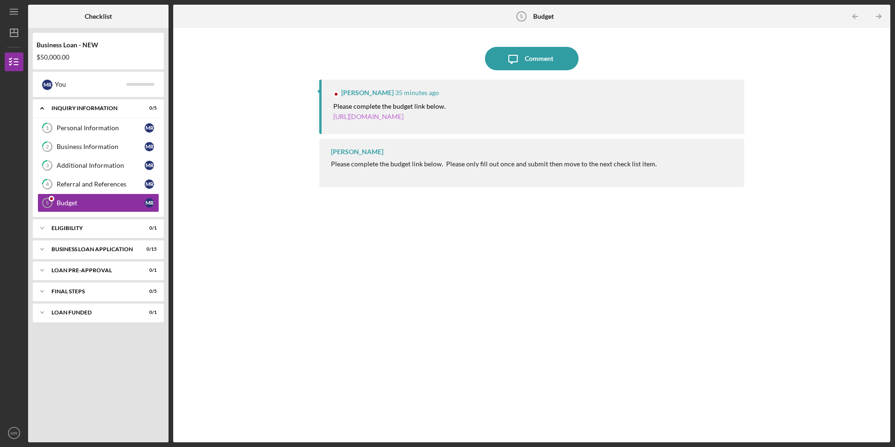
click at [404, 116] on link "https://justinepetersen.tfaforms.net/21?serviceID=a1gPC00000ADjb3" at bounding box center [368, 116] width 70 height 8
